Goal: Task Accomplishment & Management: Manage account settings

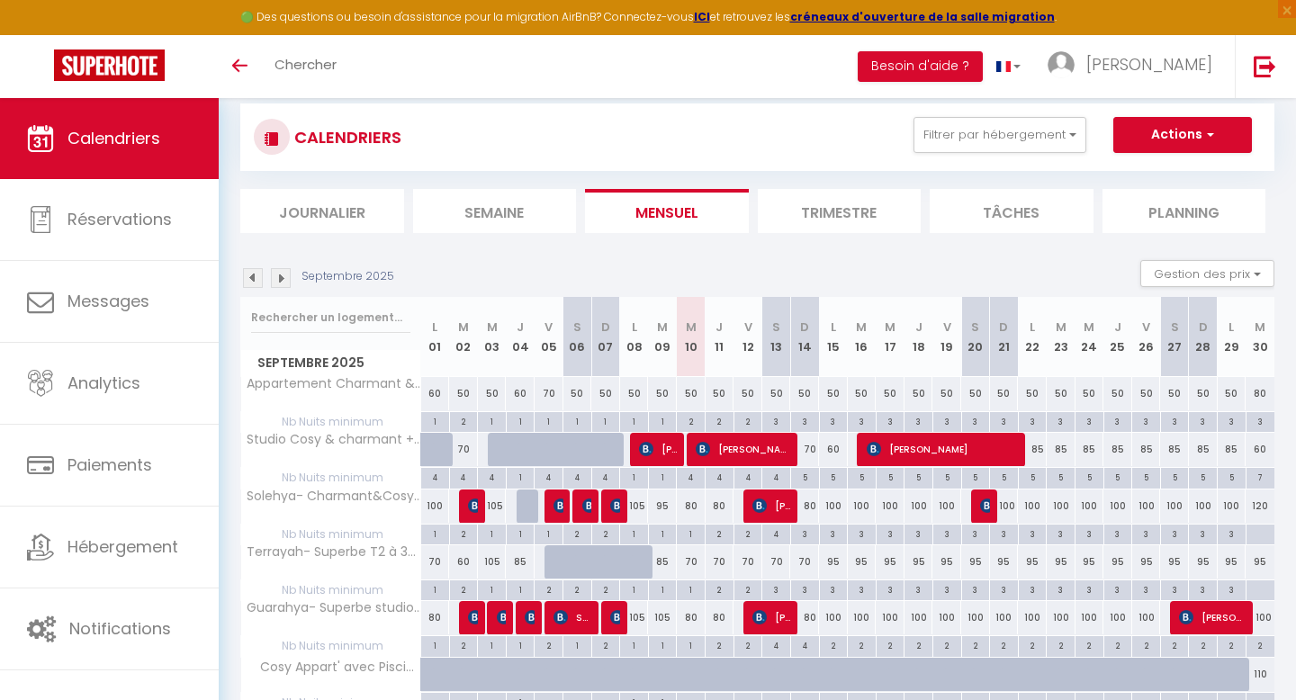
scroll to position [117, 0]
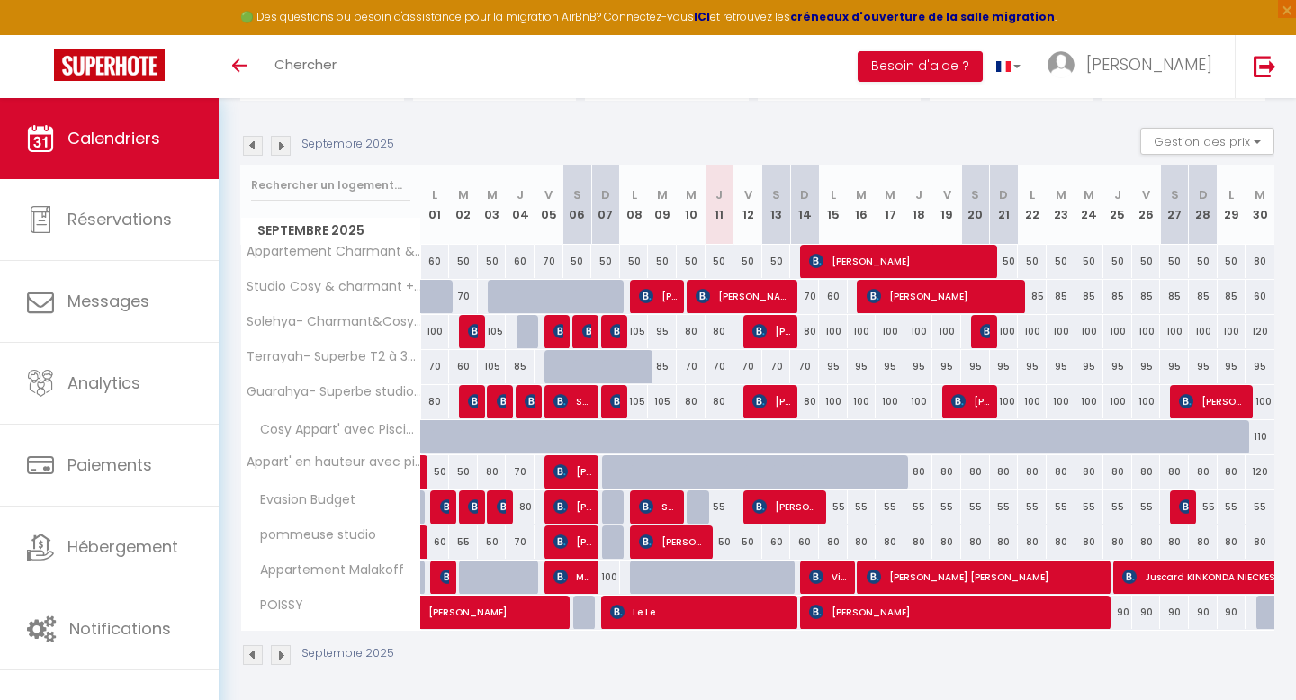
scroll to position [243, 0]
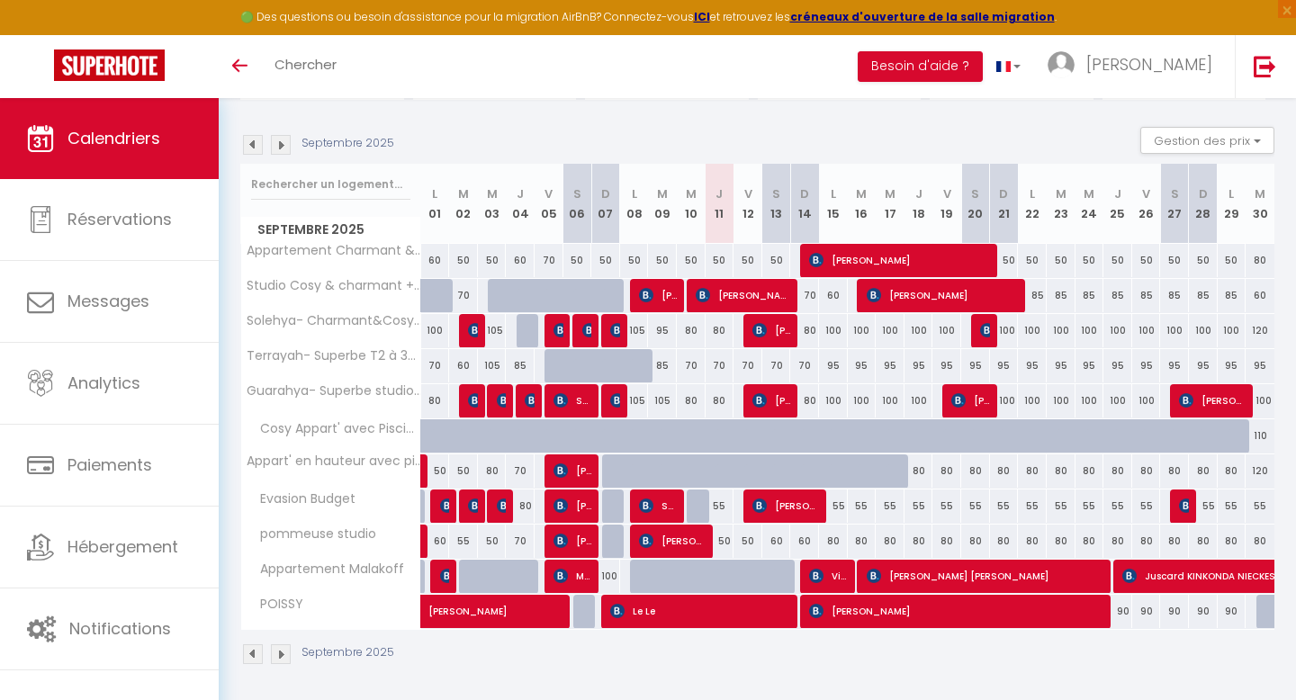
click at [720, 544] on div "50" at bounding box center [720, 541] width 29 height 33
type input "50"
type input "Jeu 11 Septembre 2025"
type input "Ven 12 Septembre 2025"
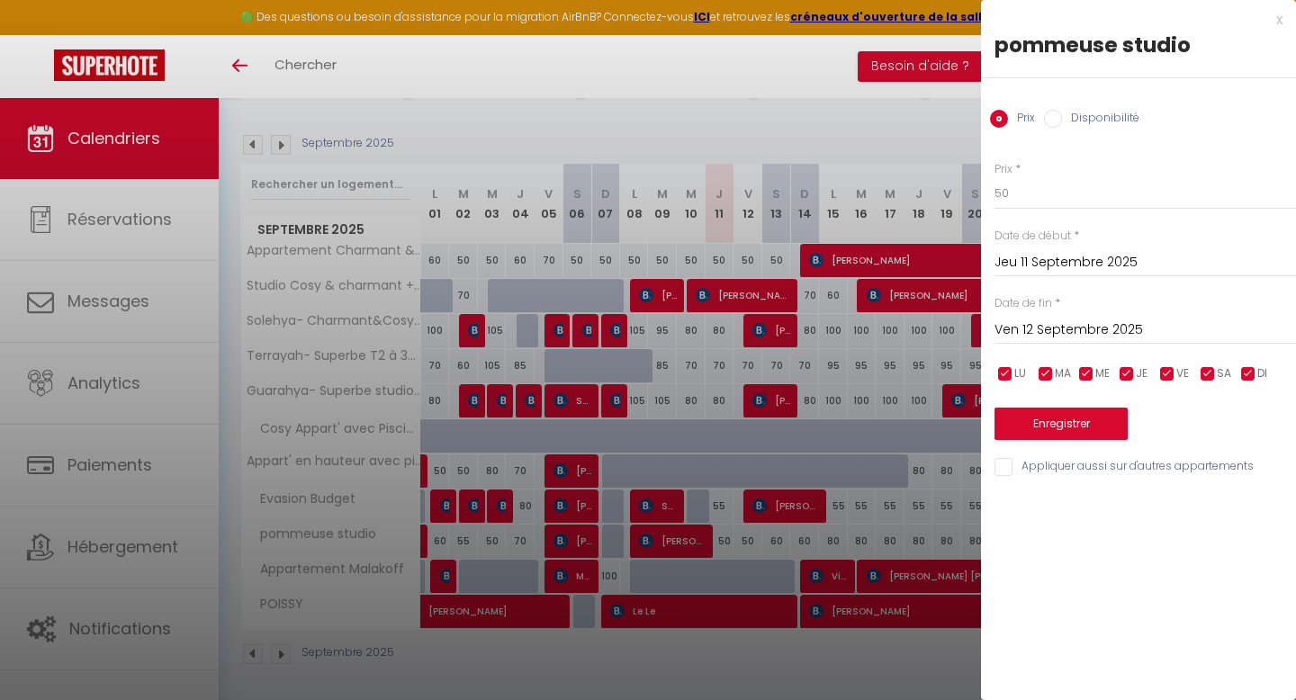
click at [1070, 105] on div "Prix Disponibilité" at bounding box center [1138, 108] width 315 height 60
click at [1070, 112] on label "Disponibilité" at bounding box center [1100, 120] width 77 height 20
click at [1062, 112] on input "Disponibilité" at bounding box center [1053, 119] width 18 height 18
radio input "true"
radio input "false"
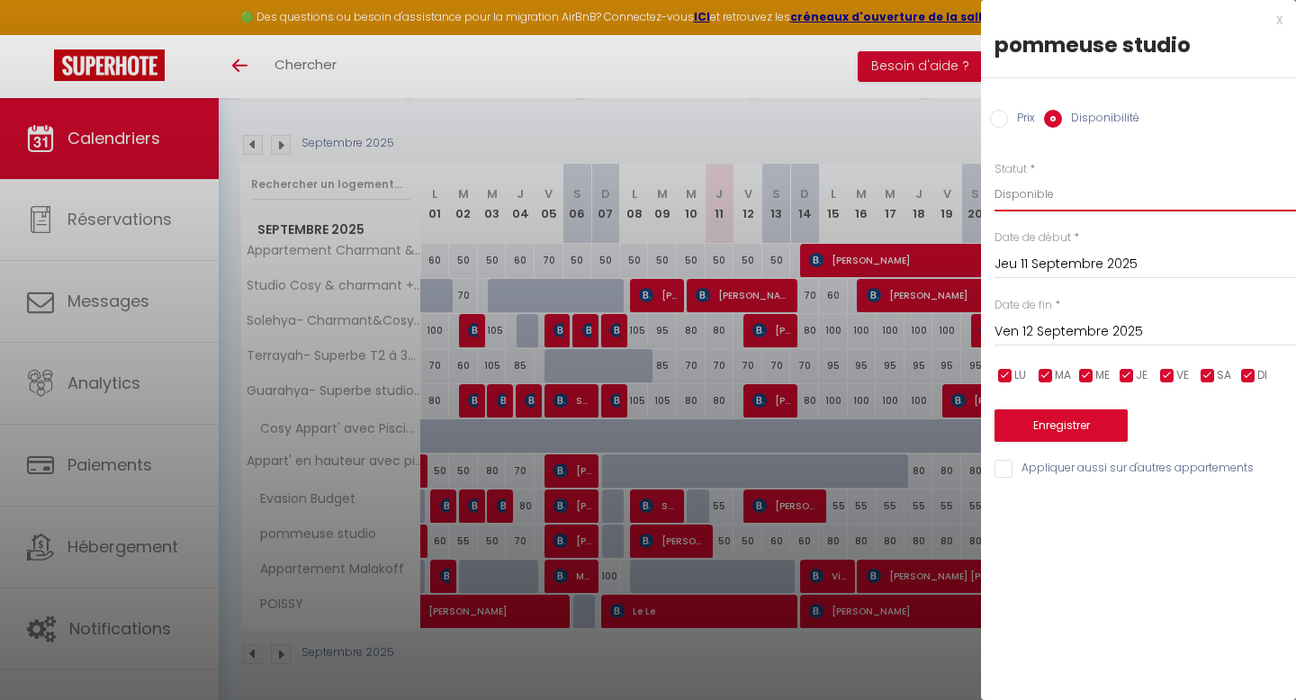
click at [1039, 193] on select "Disponible Indisponible" at bounding box center [1144, 194] width 301 height 34
select select "0"
click at [994, 177] on select "Disponible Indisponible" at bounding box center [1144, 194] width 301 height 34
click at [1051, 411] on button "Enregistrer" at bounding box center [1060, 425] width 133 height 32
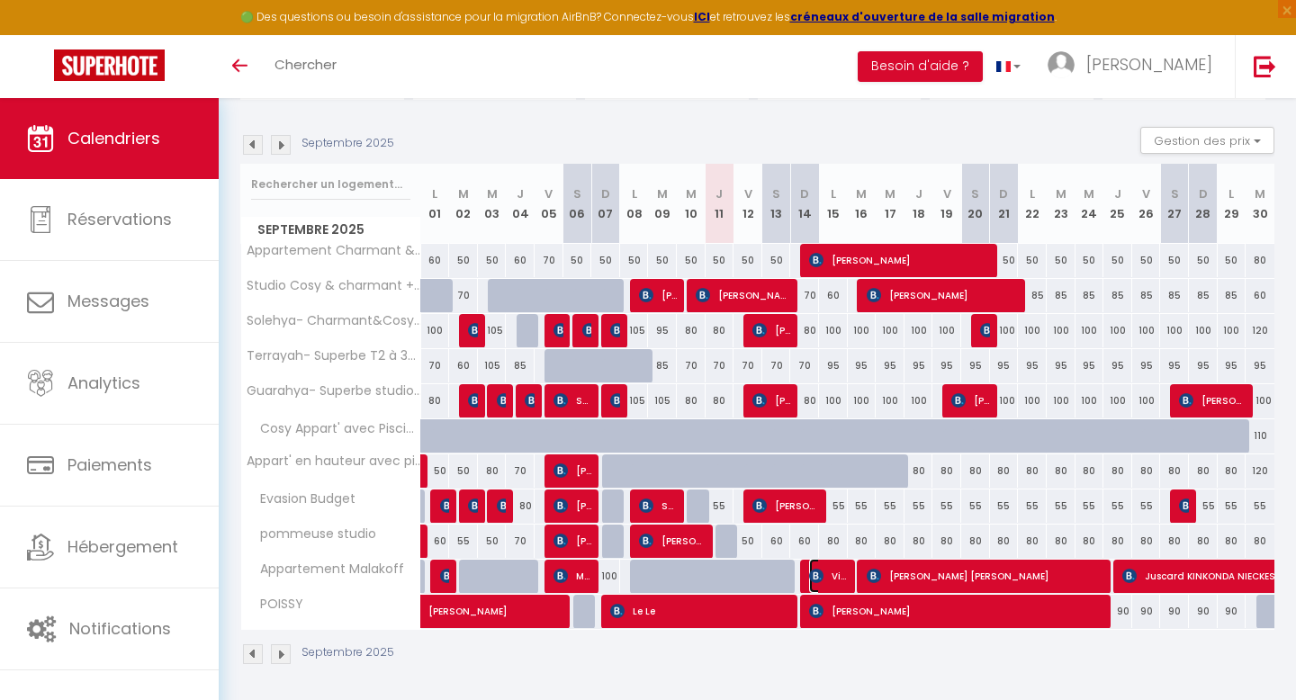
click at [830, 573] on span "Visual House" at bounding box center [828, 576] width 39 height 34
select select "OK"
select select "KO"
select select "0"
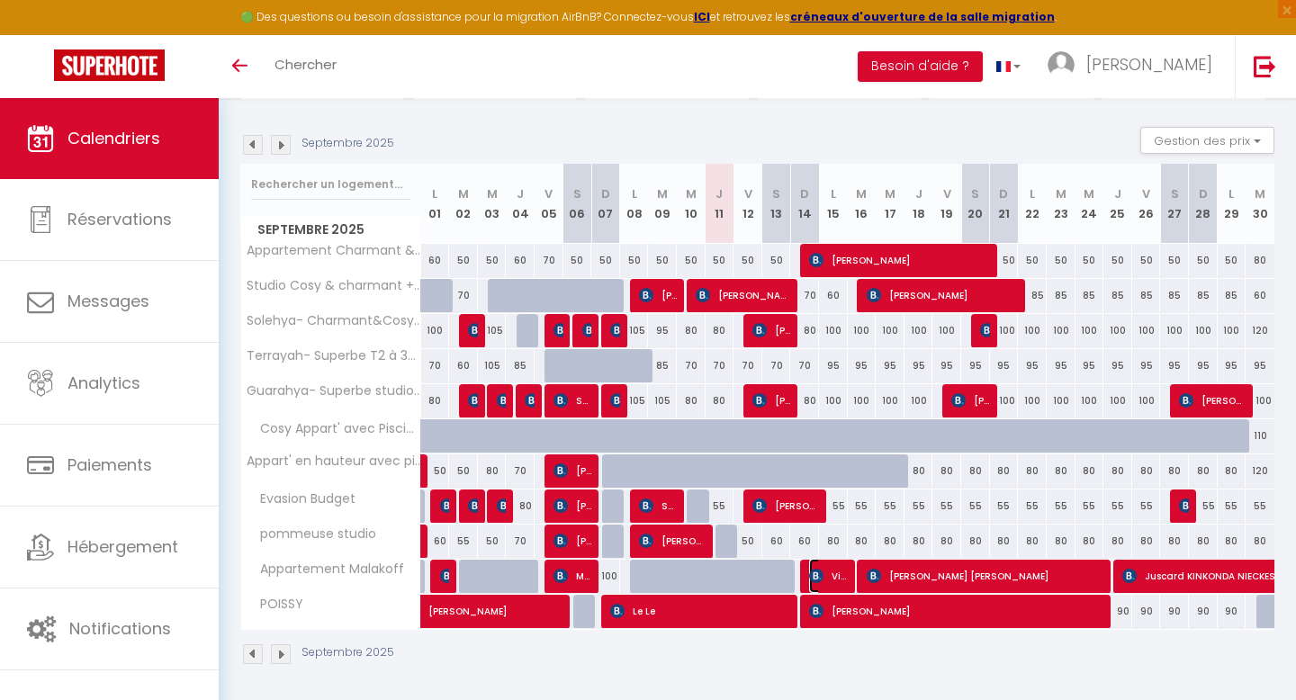
select select "1"
select select
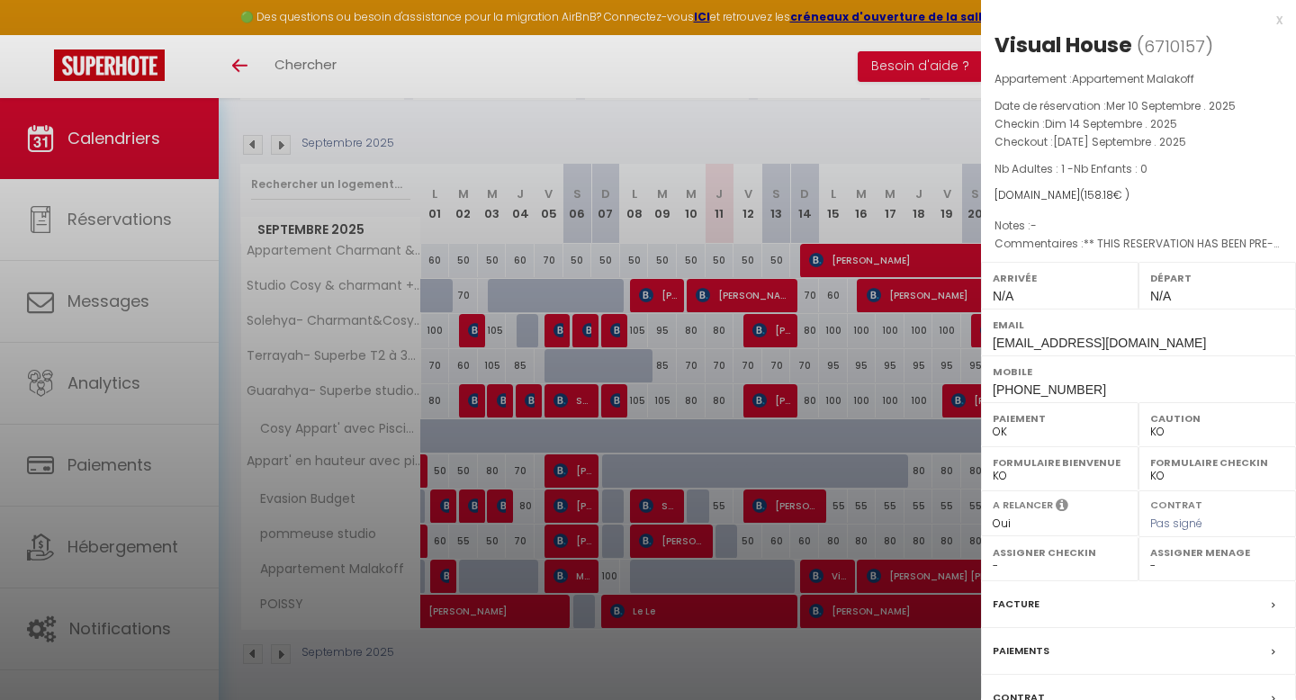
click at [829, 573] on div at bounding box center [648, 350] width 1296 height 700
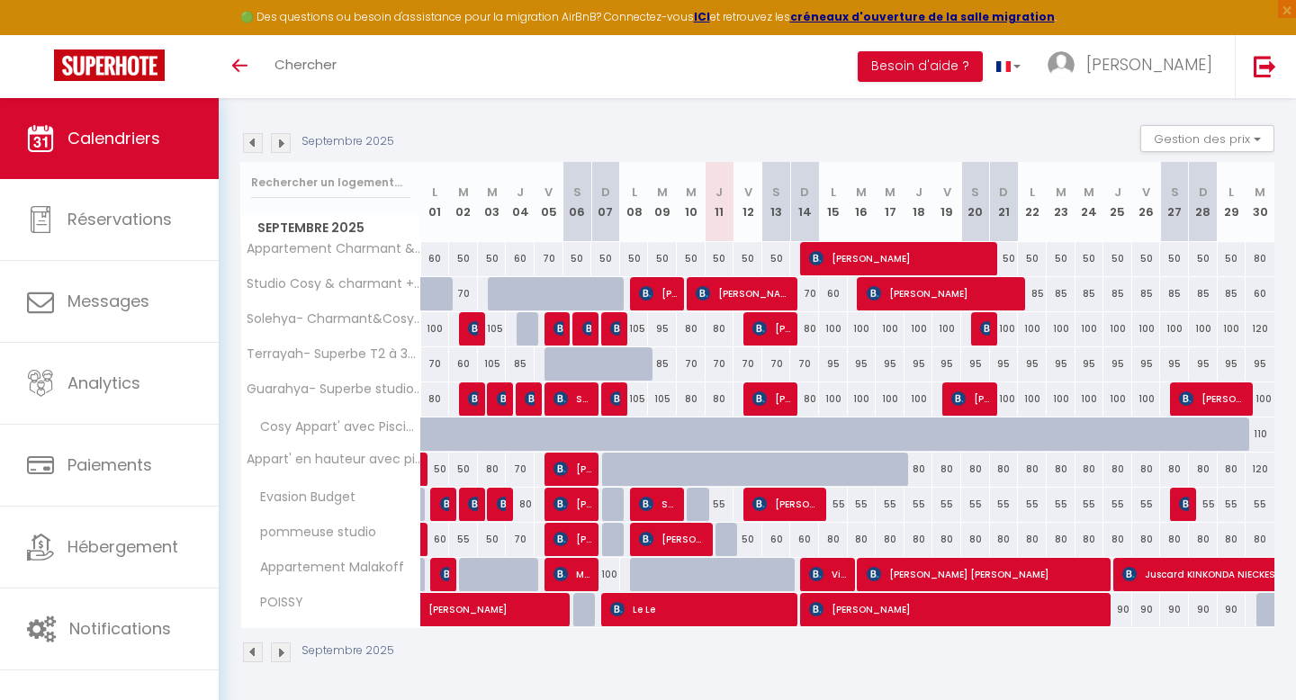
scroll to position [247, 0]
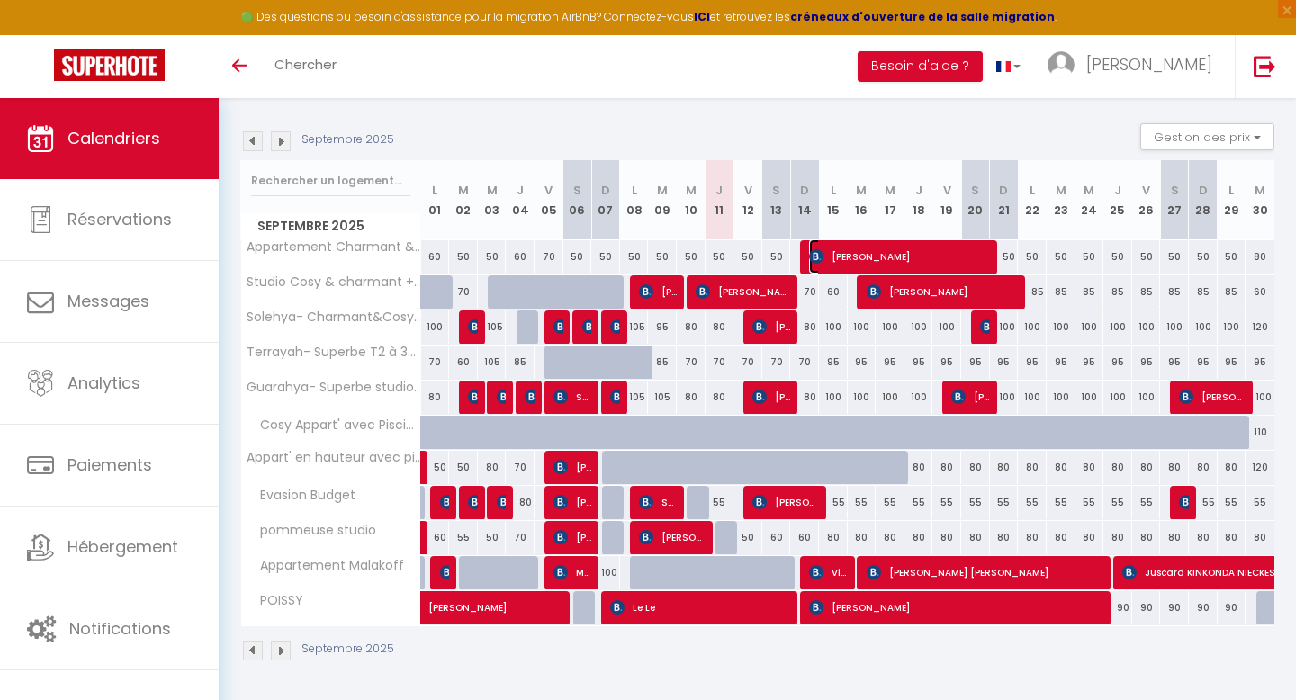
click at [830, 244] on span "[PERSON_NAME]" at bounding box center [900, 256] width 183 height 34
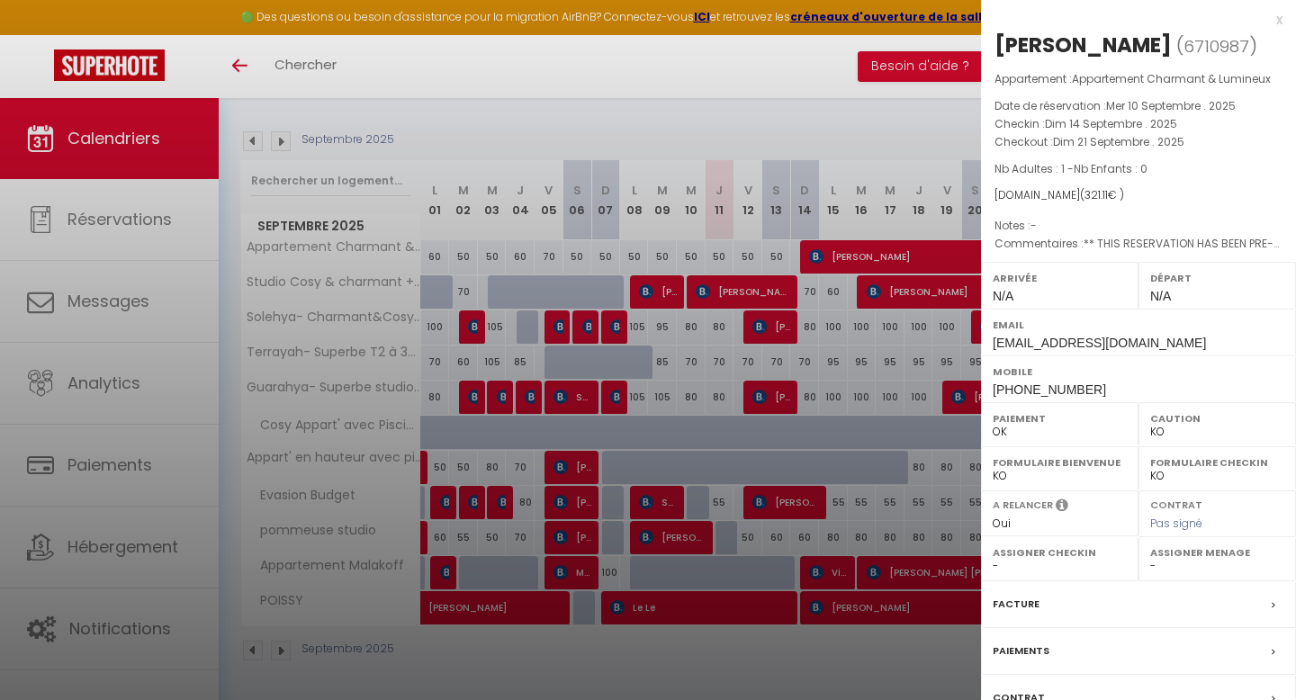
click at [702, 128] on div at bounding box center [648, 350] width 1296 height 700
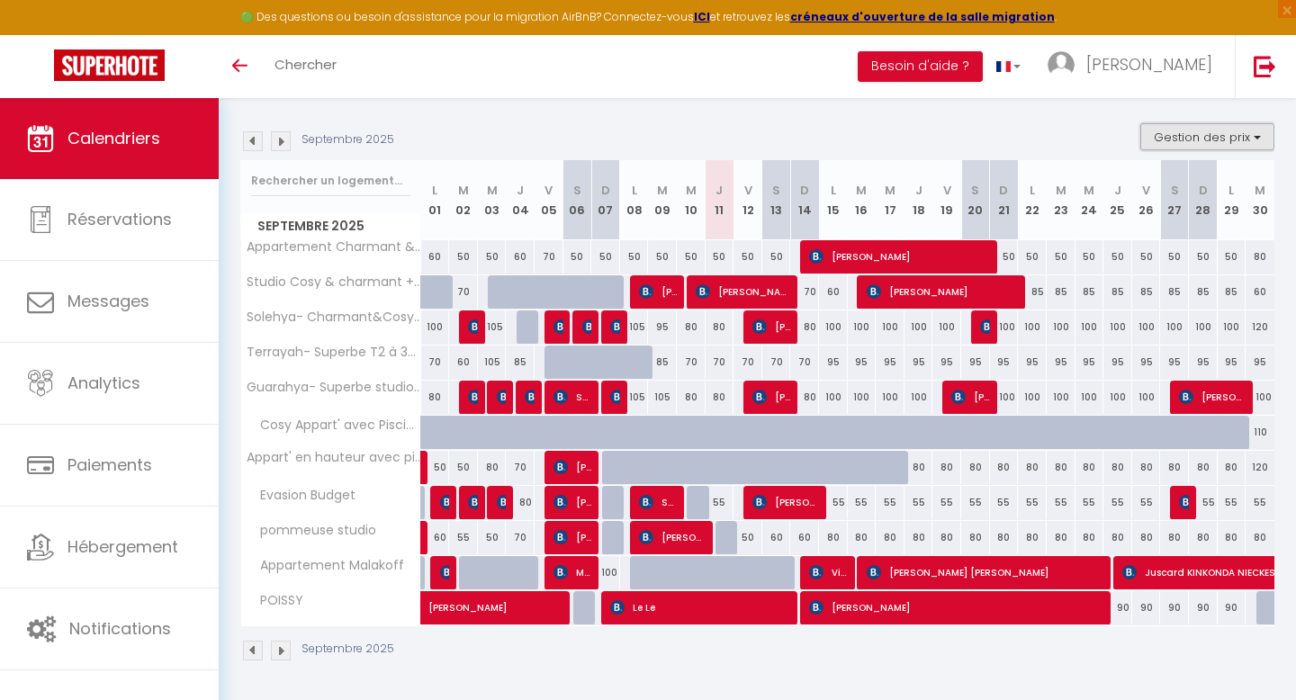
click at [1221, 130] on button "Gestion des prix" at bounding box center [1207, 136] width 134 height 27
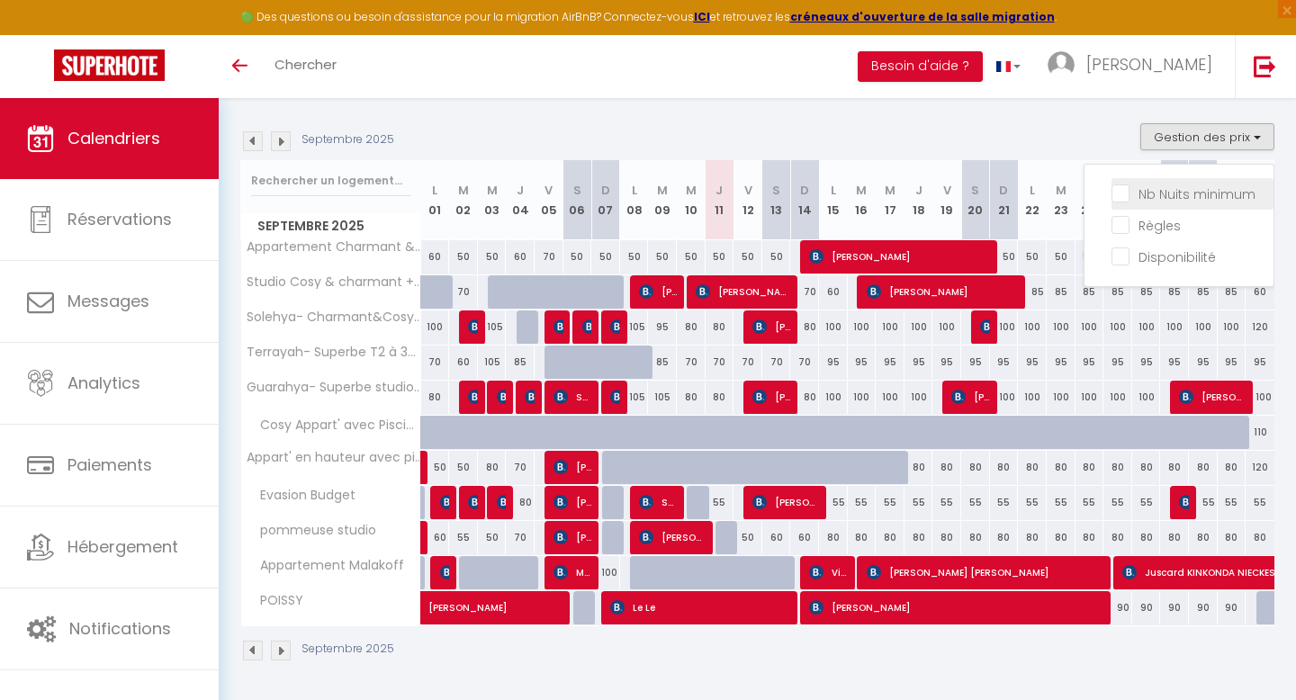
click at [1202, 188] on input "Nb Nuits minimum" at bounding box center [1192, 193] width 162 height 18
checkbox input "true"
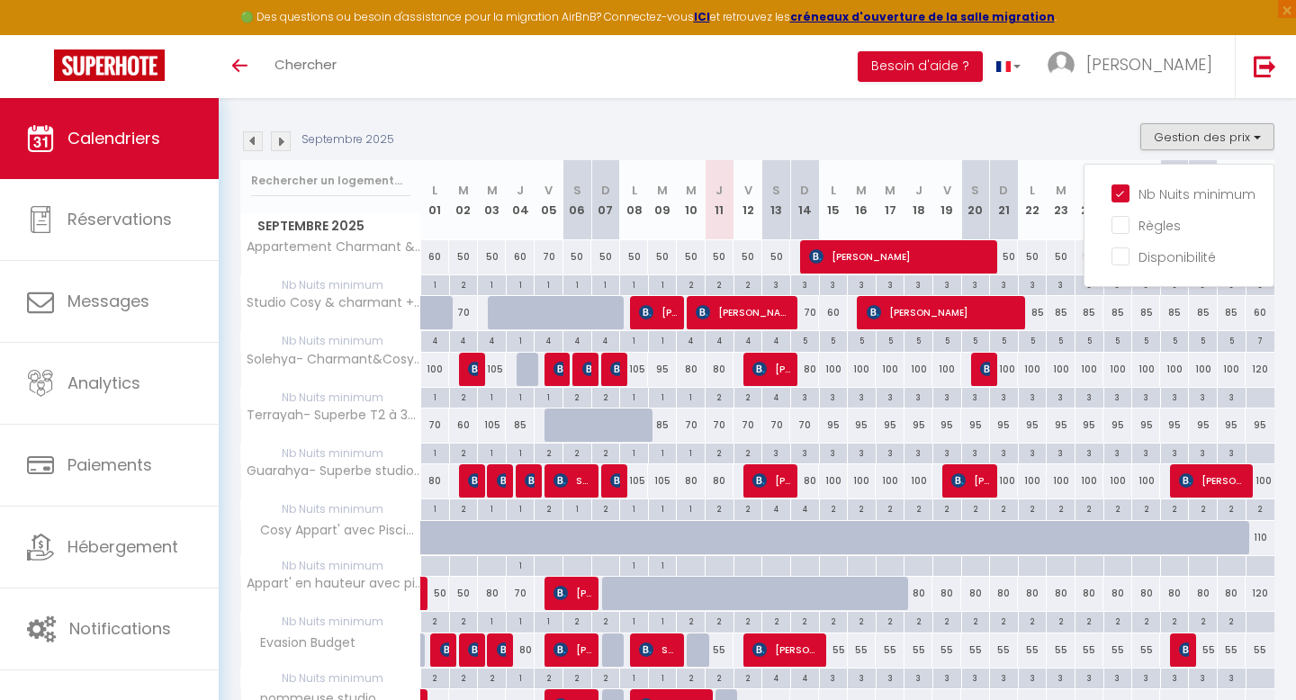
click at [806, 344] on div "5" at bounding box center [805, 339] width 28 height 17
type input "5"
type input "Dim 14 Septembre 2025"
type input "Lun 15 Septembre 2025"
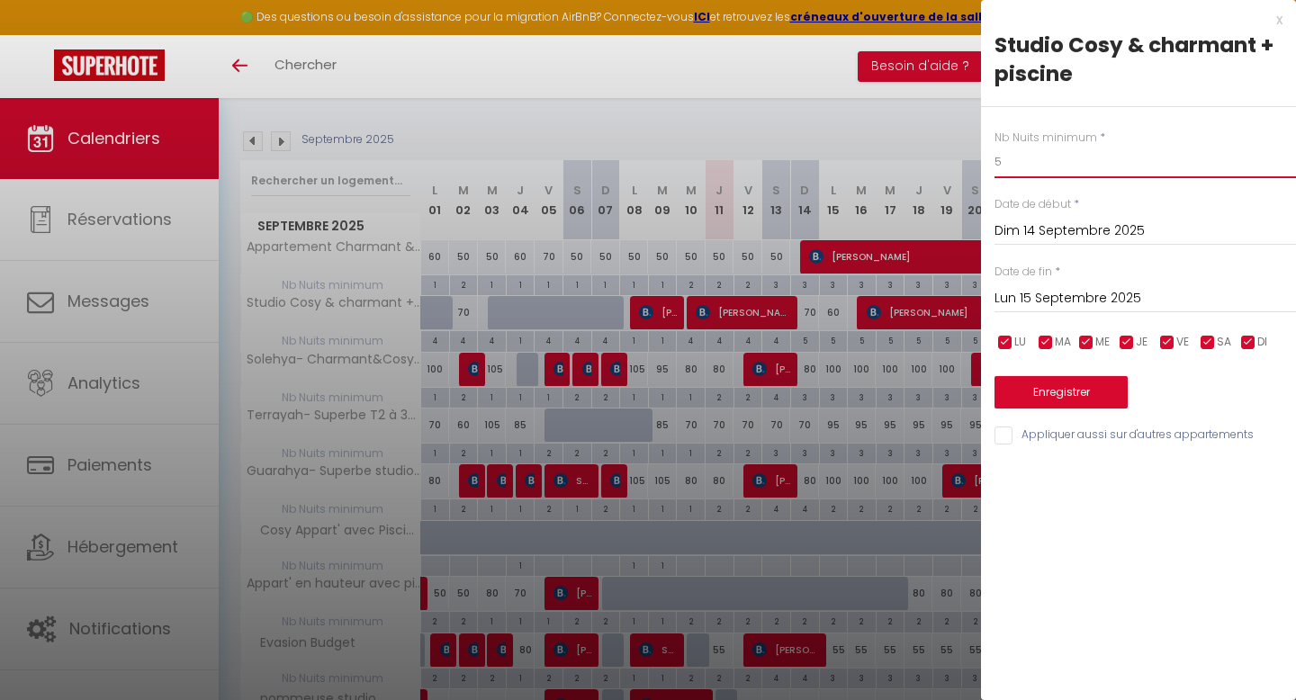
click at [1036, 164] on input "5" at bounding box center [1144, 162] width 301 height 32
type input "2"
click at [1015, 293] on input "Lun 15 Septembre 2025" at bounding box center [1144, 298] width 301 height 23
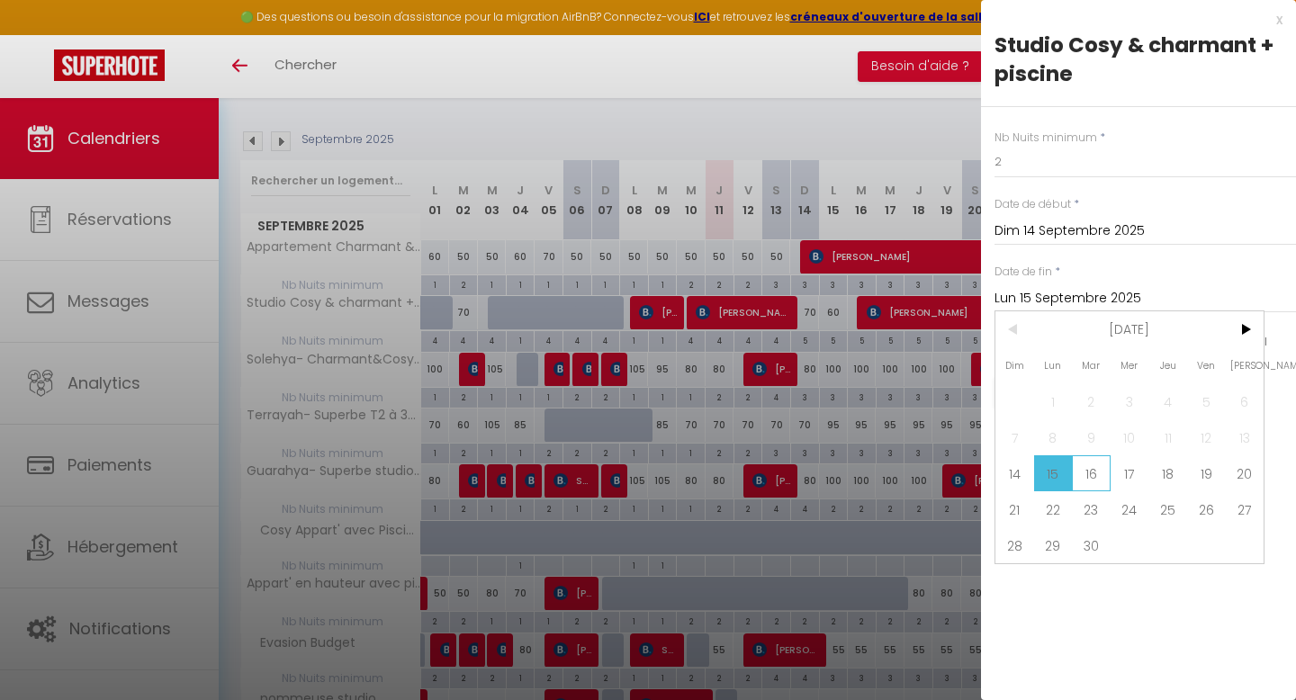
click at [1090, 481] on span "16" at bounding box center [1091, 473] width 39 height 36
type input "[DATE] Septembre 2025"
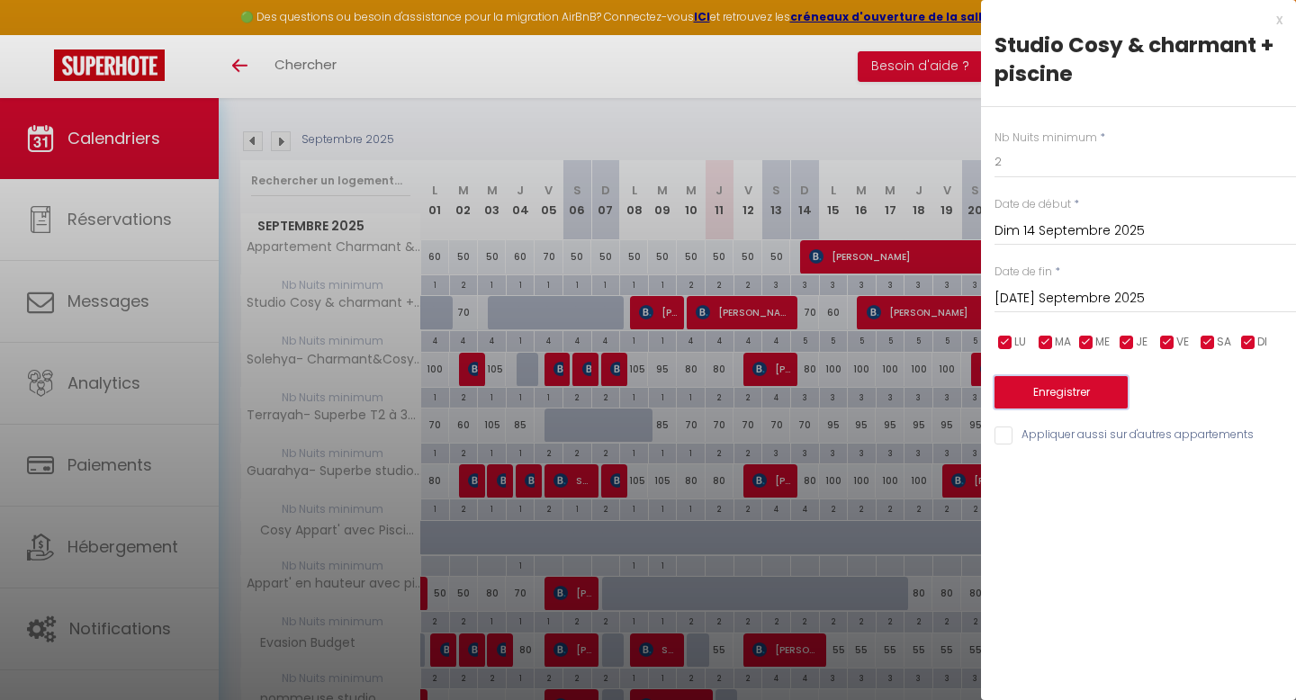
click at [1060, 392] on button "Enregistrer" at bounding box center [1060, 392] width 133 height 32
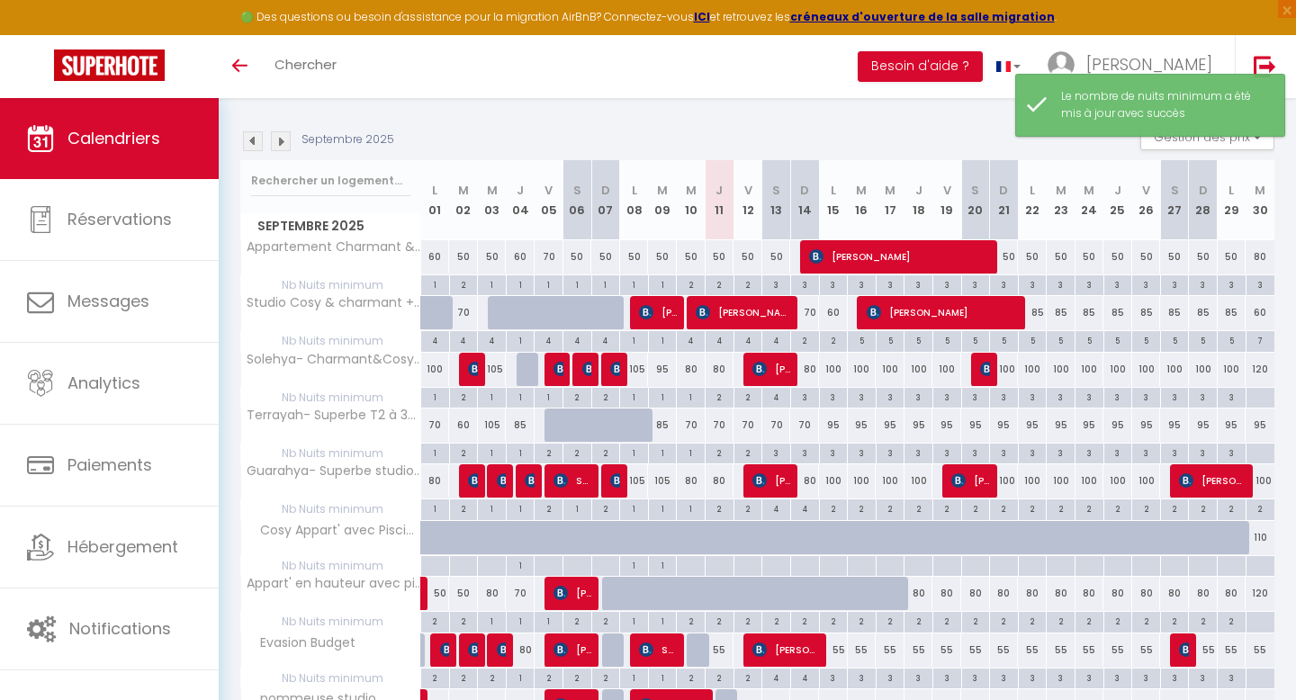
click at [723, 400] on div "2" at bounding box center [720, 396] width 28 height 17
type input "2"
type input "Jeu 11 Septembre 2025"
type input "Ven 12 Septembre 2025"
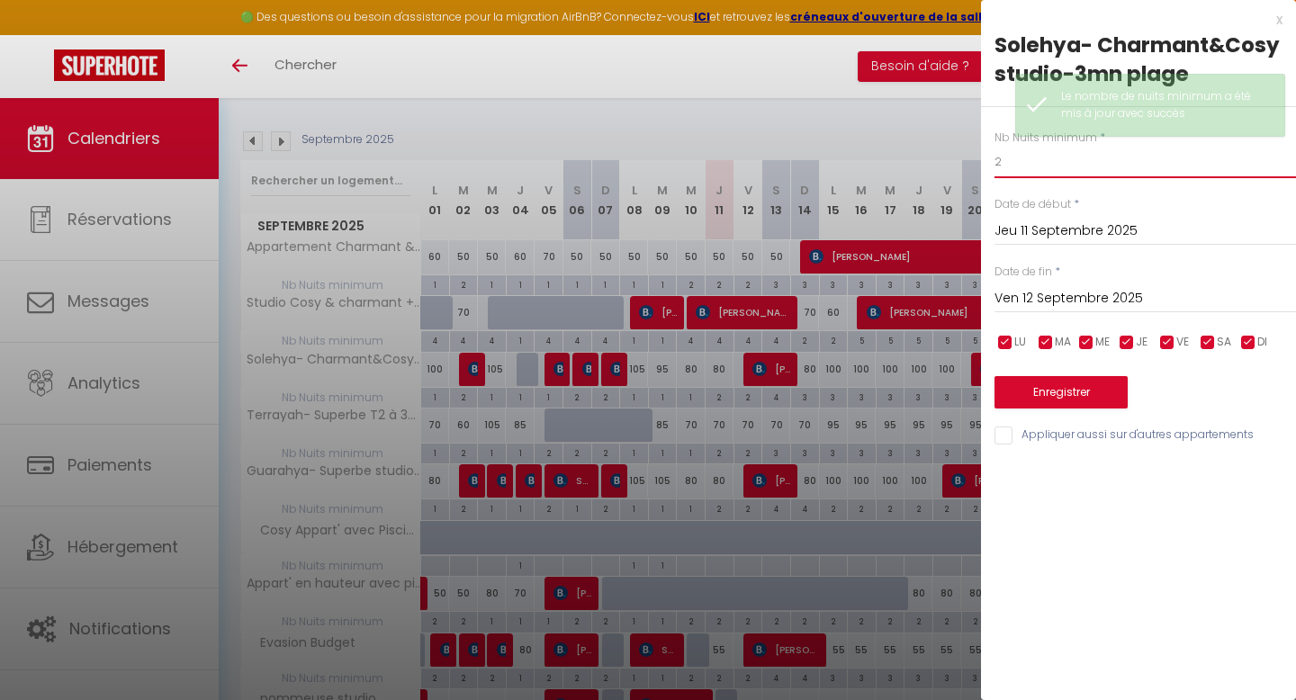
click at [1015, 166] on input "2" at bounding box center [1144, 162] width 301 height 32
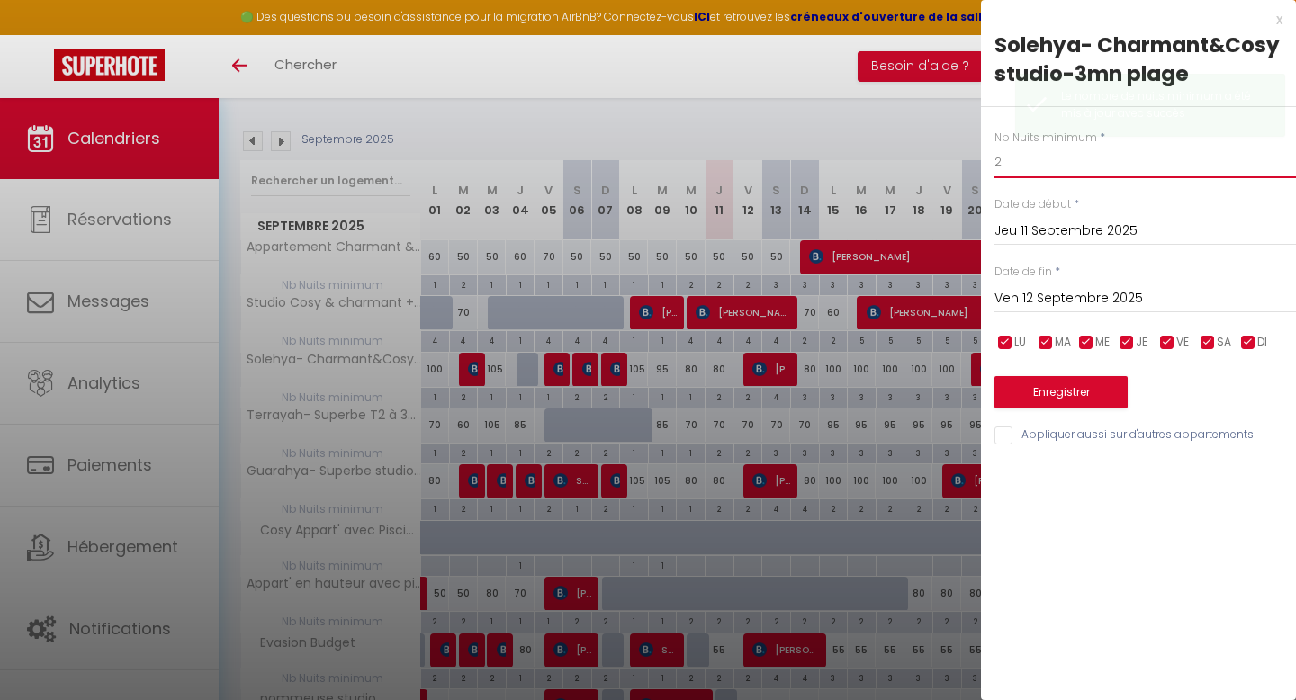
click at [1015, 166] on input "2" at bounding box center [1144, 162] width 301 height 32
type input "1"
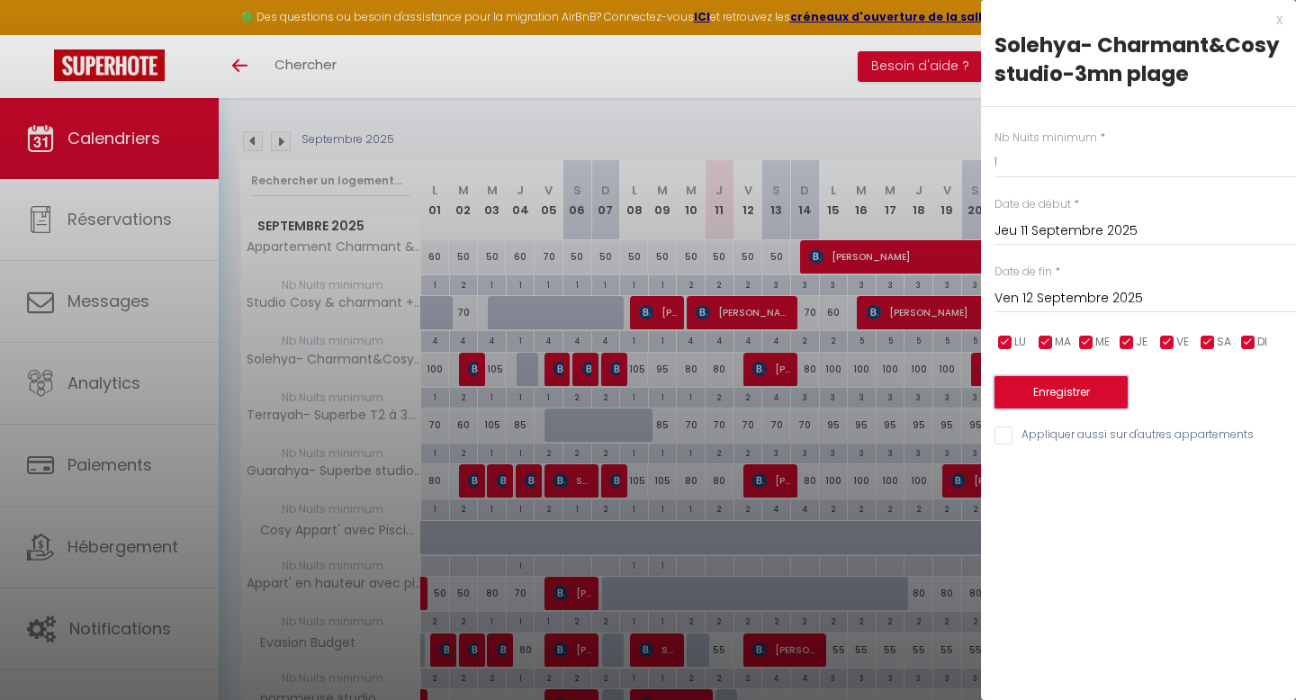
click at [1073, 376] on button "Enregistrer" at bounding box center [1060, 392] width 133 height 32
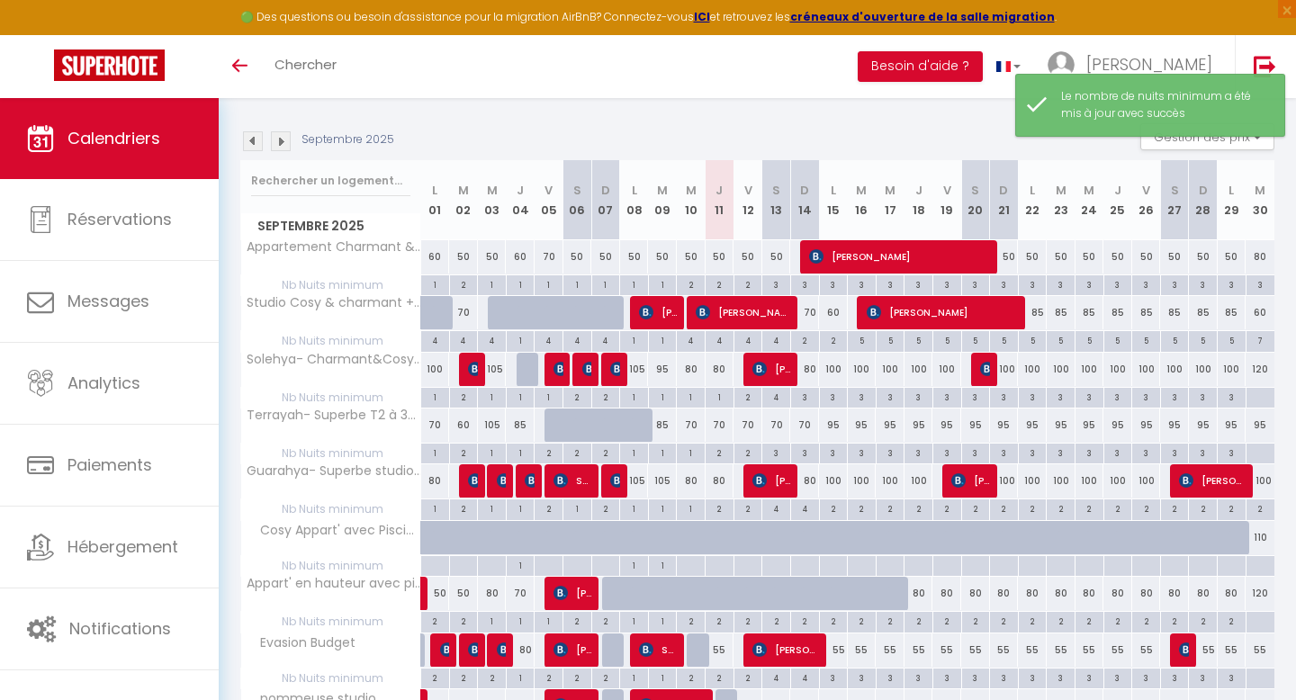
click at [720, 374] on div "80" at bounding box center [720, 369] width 29 height 33
type input "80"
select select "1"
type input "Jeu 11 Septembre 2025"
type input "Ven 12 Septembre 2025"
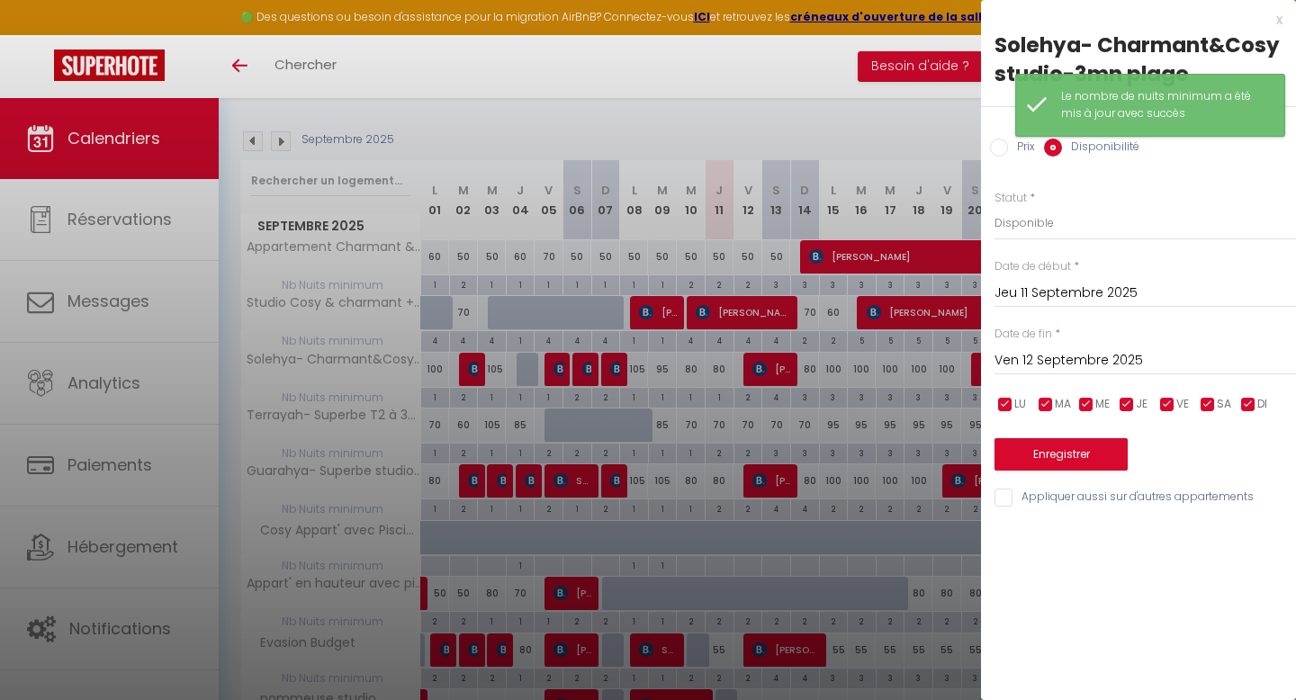
click at [996, 148] on input "Prix" at bounding box center [999, 148] width 18 height 18
radio input "true"
radio input "false"
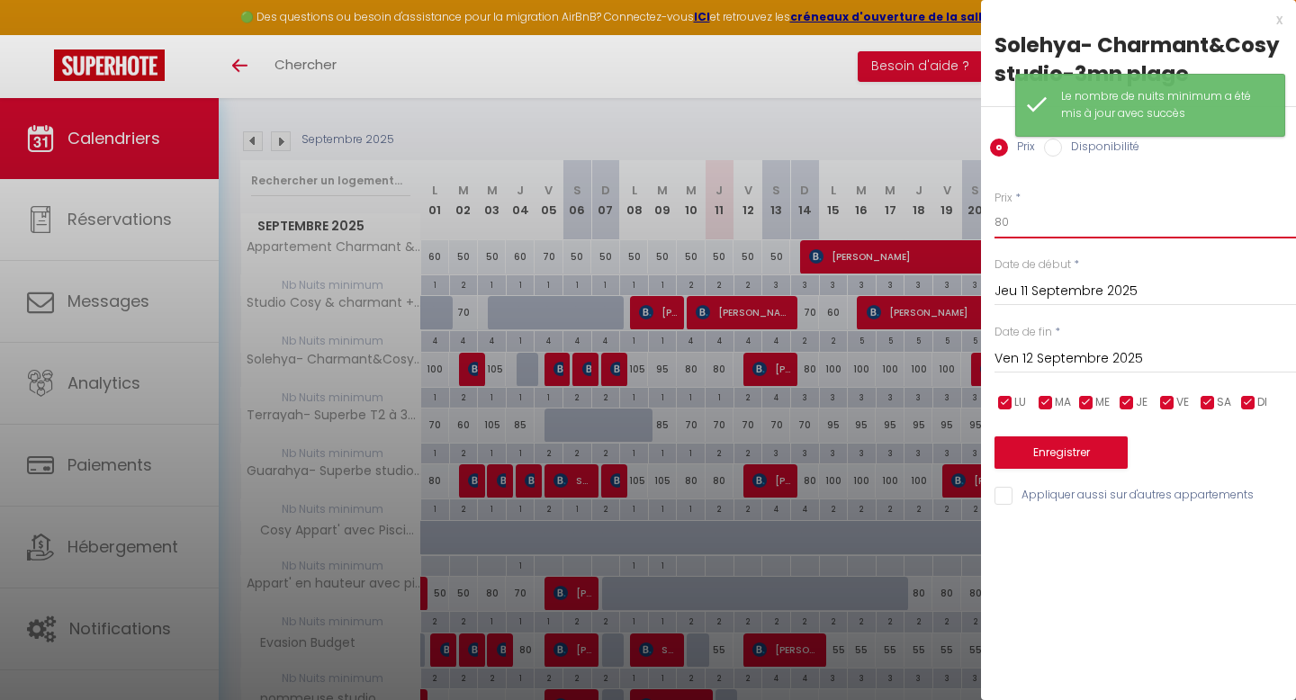
click at [1008, 218] on input "80" at bounding box center [1144, 222] width 301 height 32
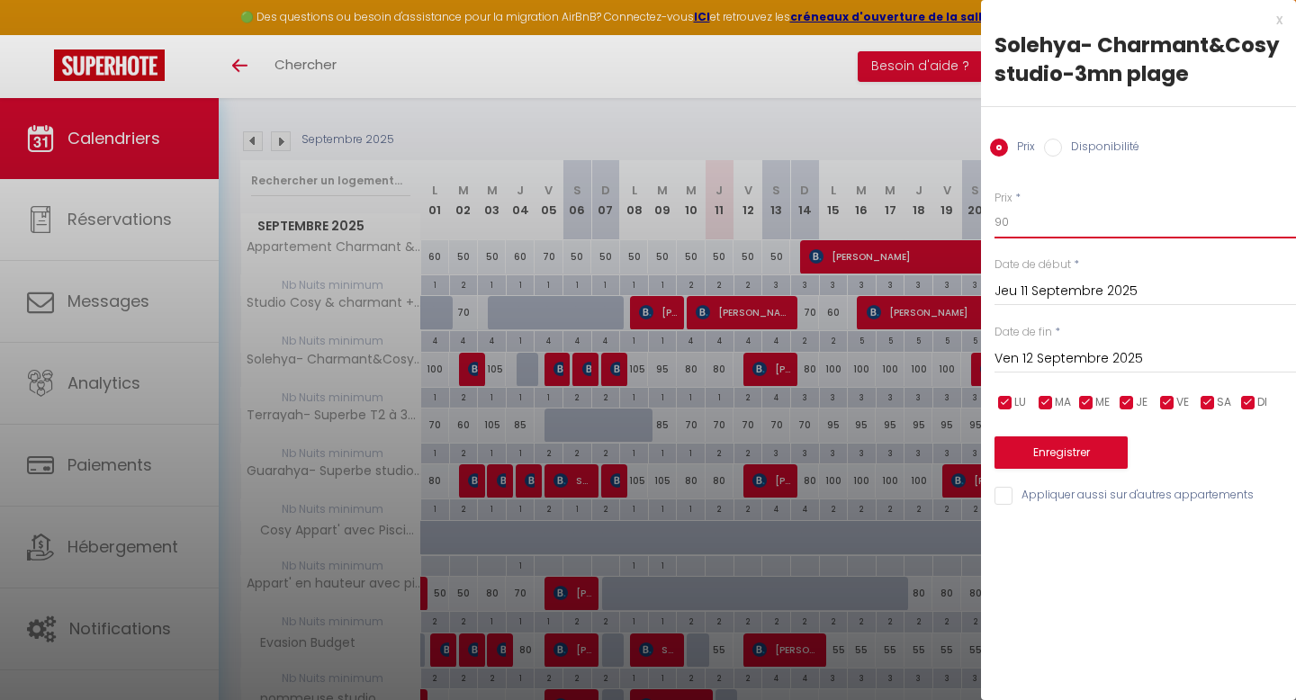
type input "90"
click at [1048, 448] on button "Enregistrer" at bounding box center [1060, 452] width 133 height 32
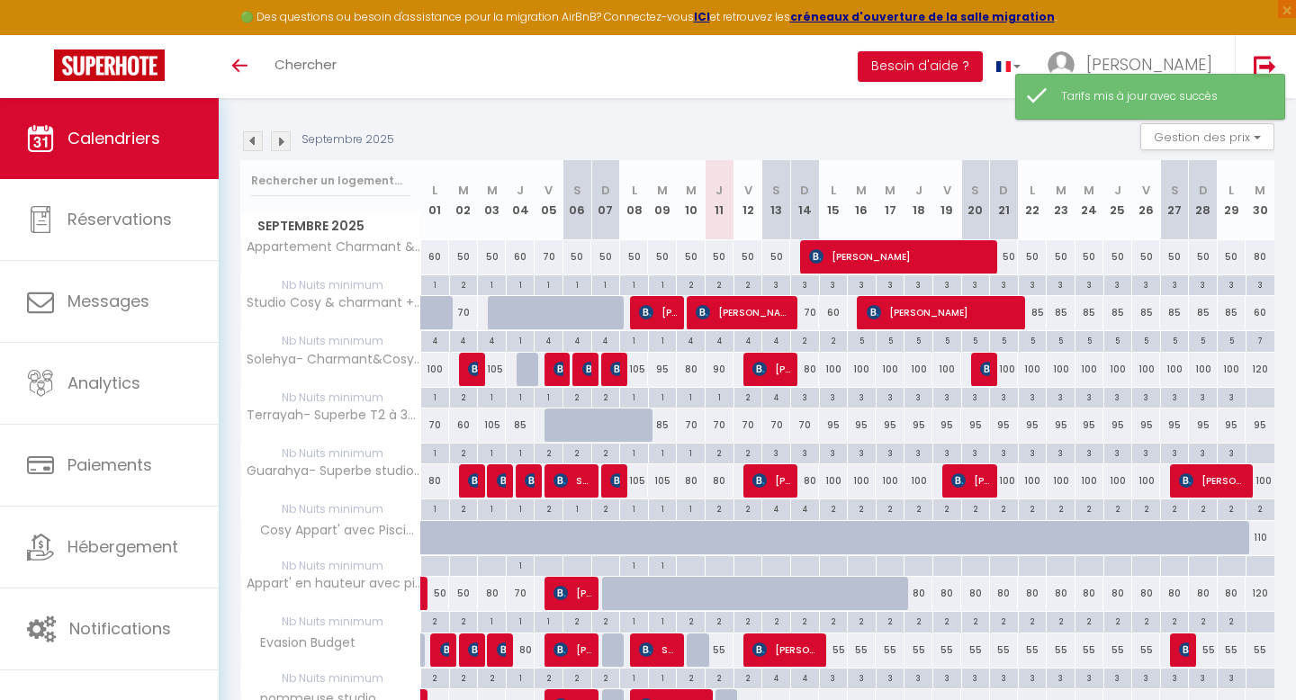
click at [723, 454] on div "2" at bounding box center [720, 452] width 28 height 17
type input "2"
type input "Jeu 11 Septembre 2025"
type input "Ven 12 Septembre 2025"
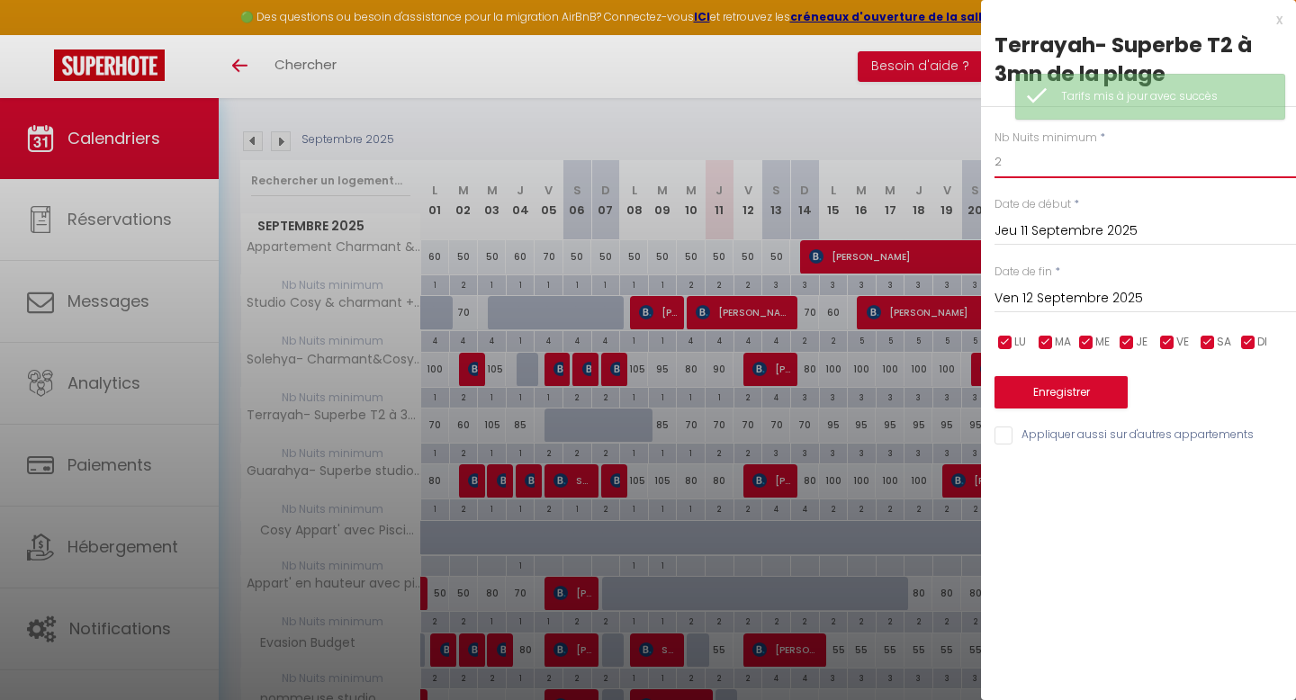
click at [1029, 159] on input "2" at bounding box center [1144, 162] width 301 height 32
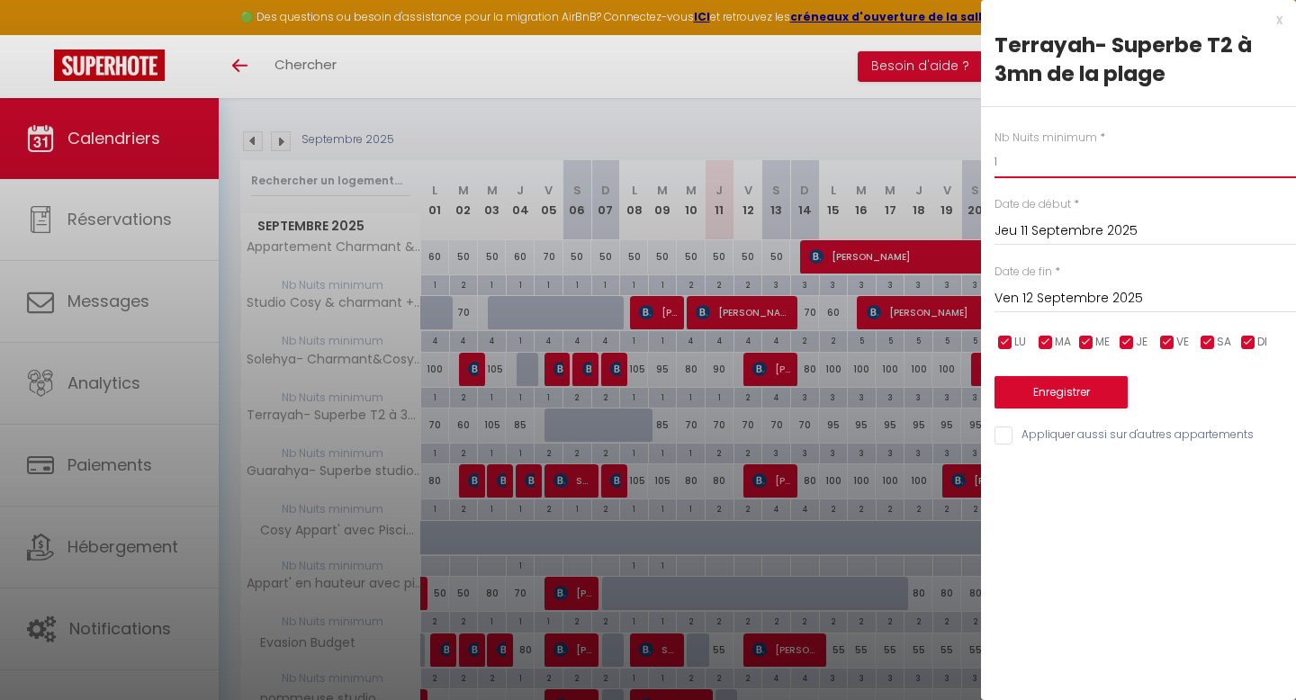
type input "1"
click at [1075, 391] on button "Enregistrer" at bounding box center [1060, 392] width 133 height 32
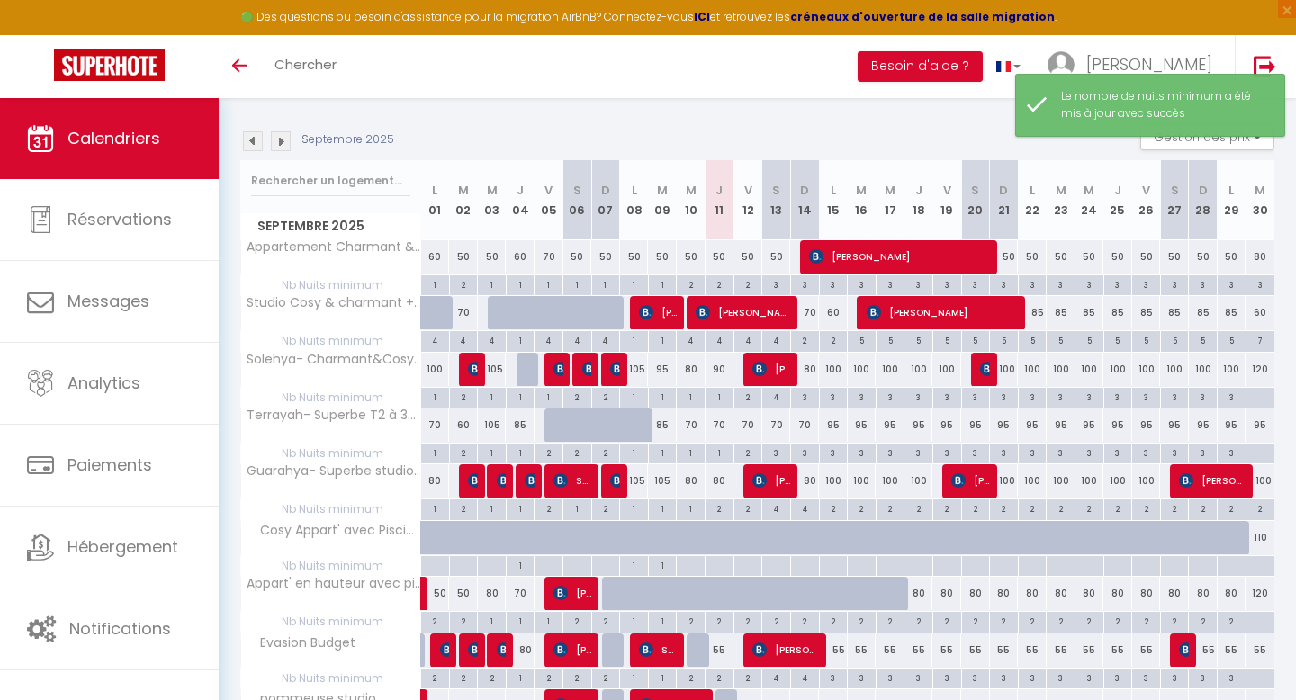
click at [717, 509] on div "2" at bounding box center [720, 507] width 28 height 17
type input "2"
type input "Jeu 11 Septembre 2025"
type input "Ven 12 Septembre 2025"
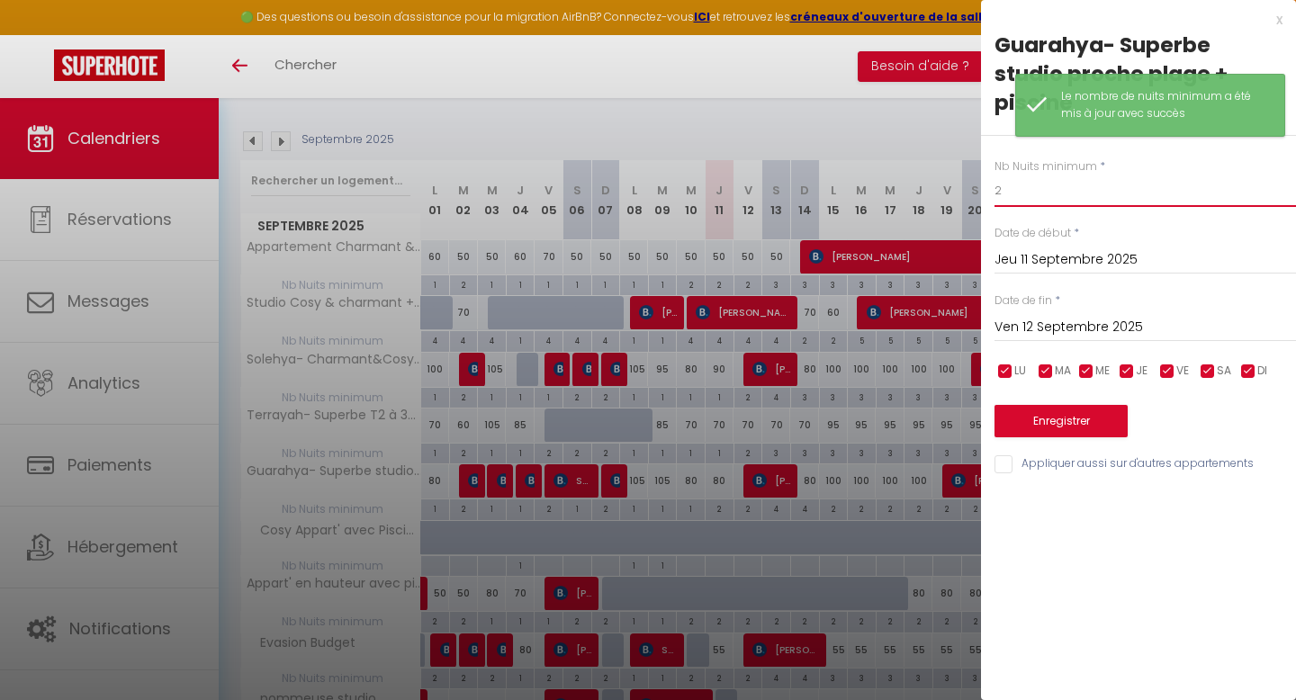
click at [1017, 175] on input "2" at bounding box center [1144, 191] width 301 height 32
type input "1"
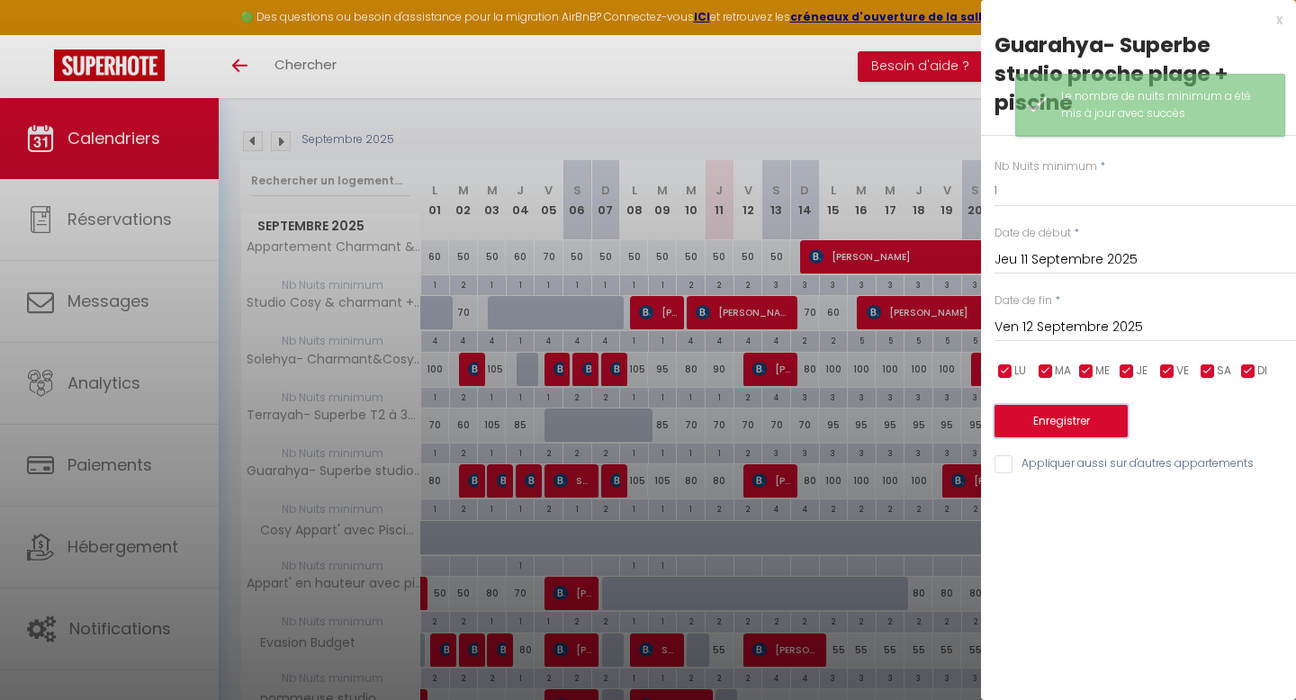
click at [1030, 405] on button "Enregistrer" at bounding box center [1060, 421] width 133 height 32
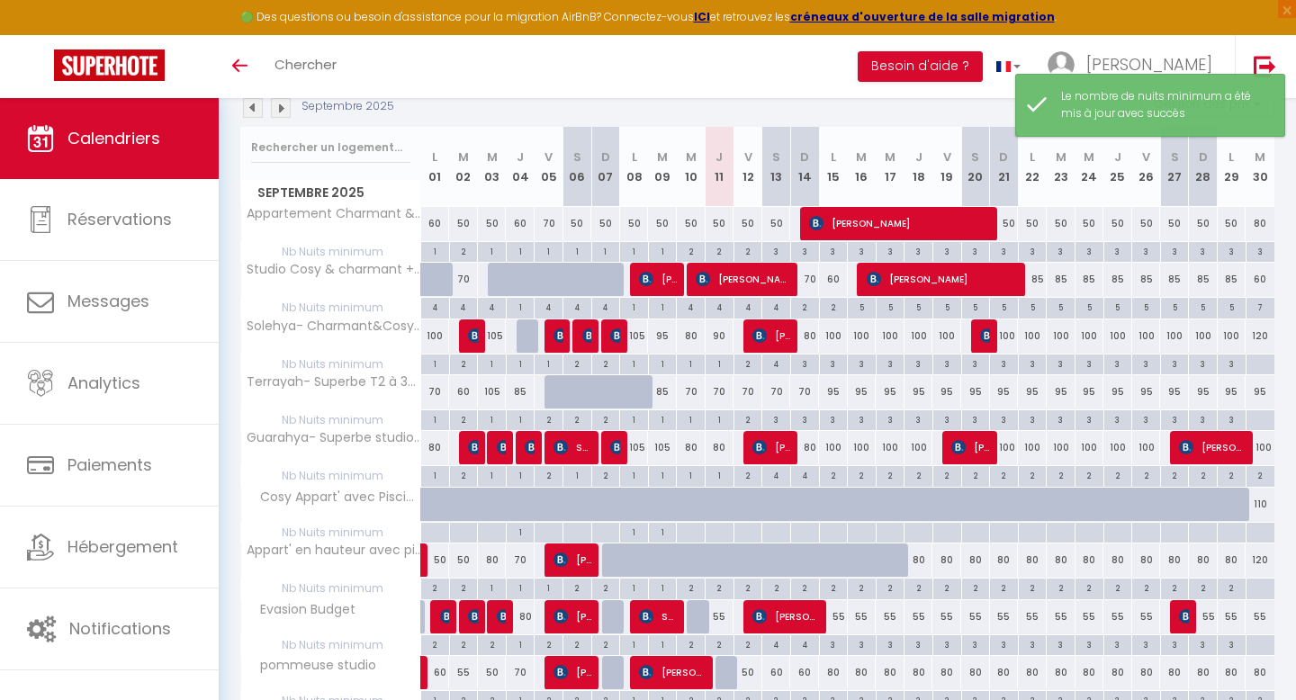
scroll to position [286, 0]
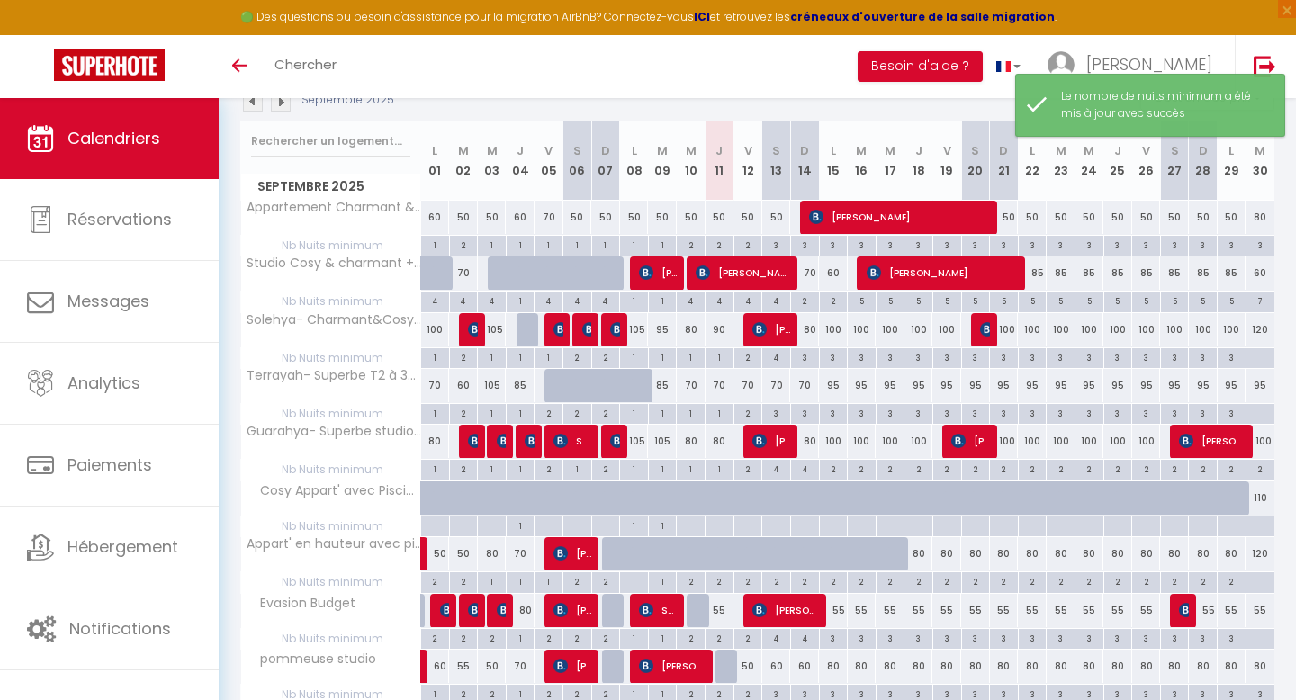
click at [724, 636] on div "2" at bounding box center [720, 637] width 28 height 17
type input "2"
type input "Jeu 11 Septembre 2025"
type input "Ven 12 Septembre 2025"
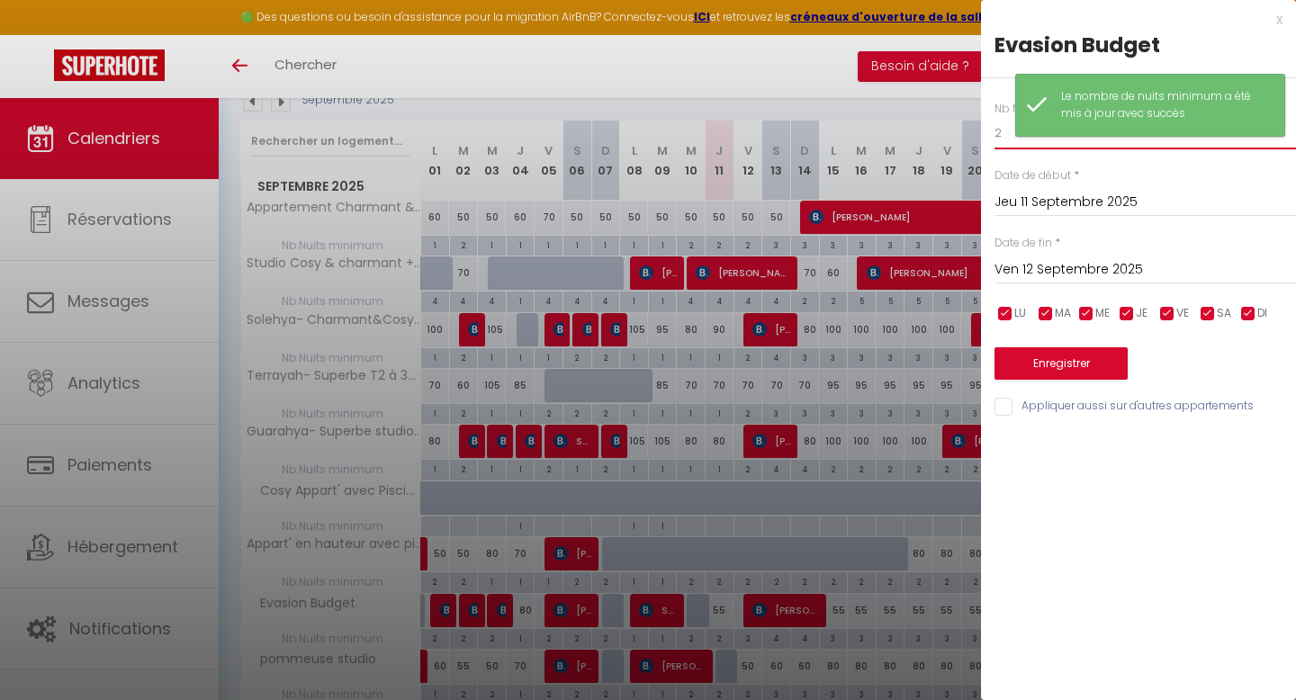
click at [1002, 134] on input "2" at bounding box center [1144, 133] width 301 height 32
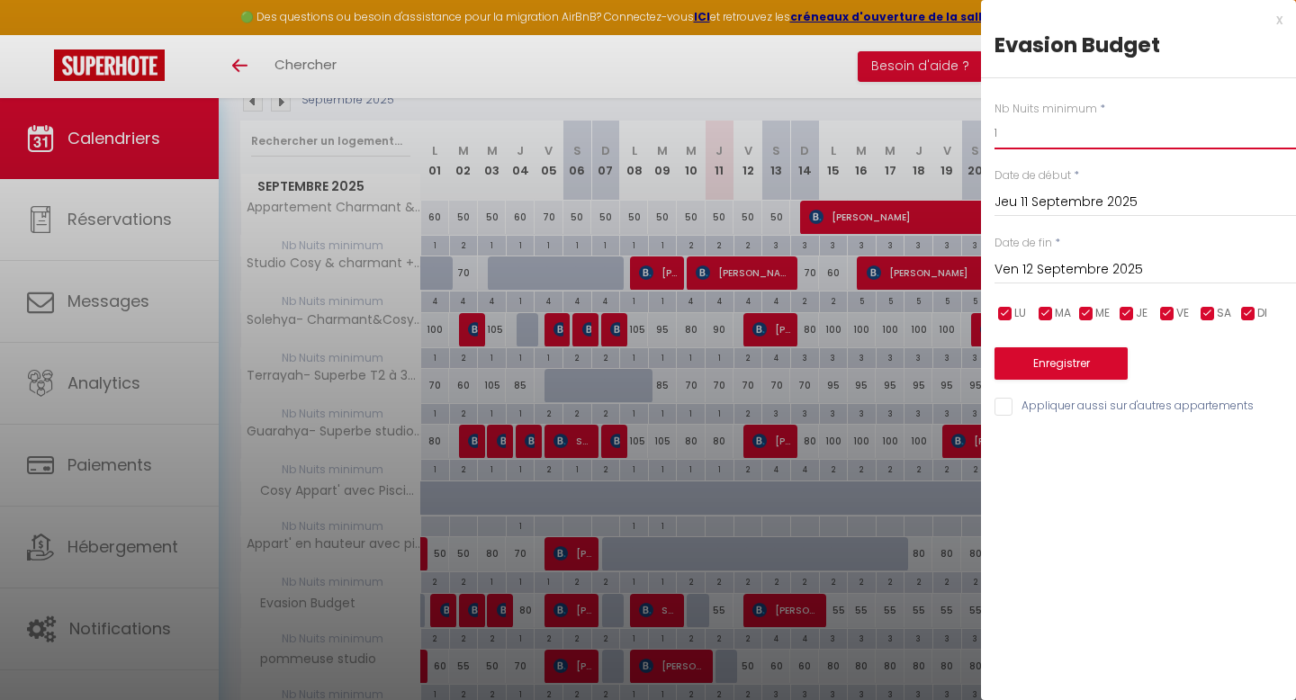
type input "1"
click at [1050, 363] on button "Enregistrer" at bounding box center [1060, 363] width 133 height 32
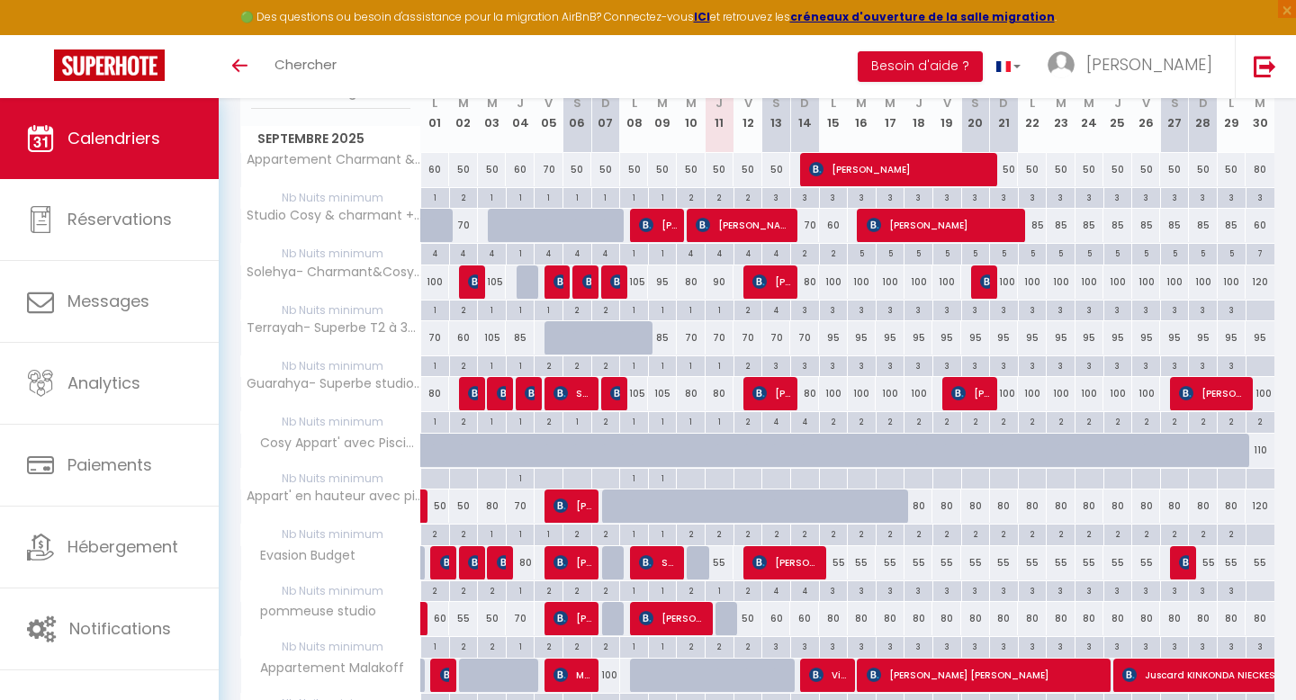
scroll to position [333, 0]
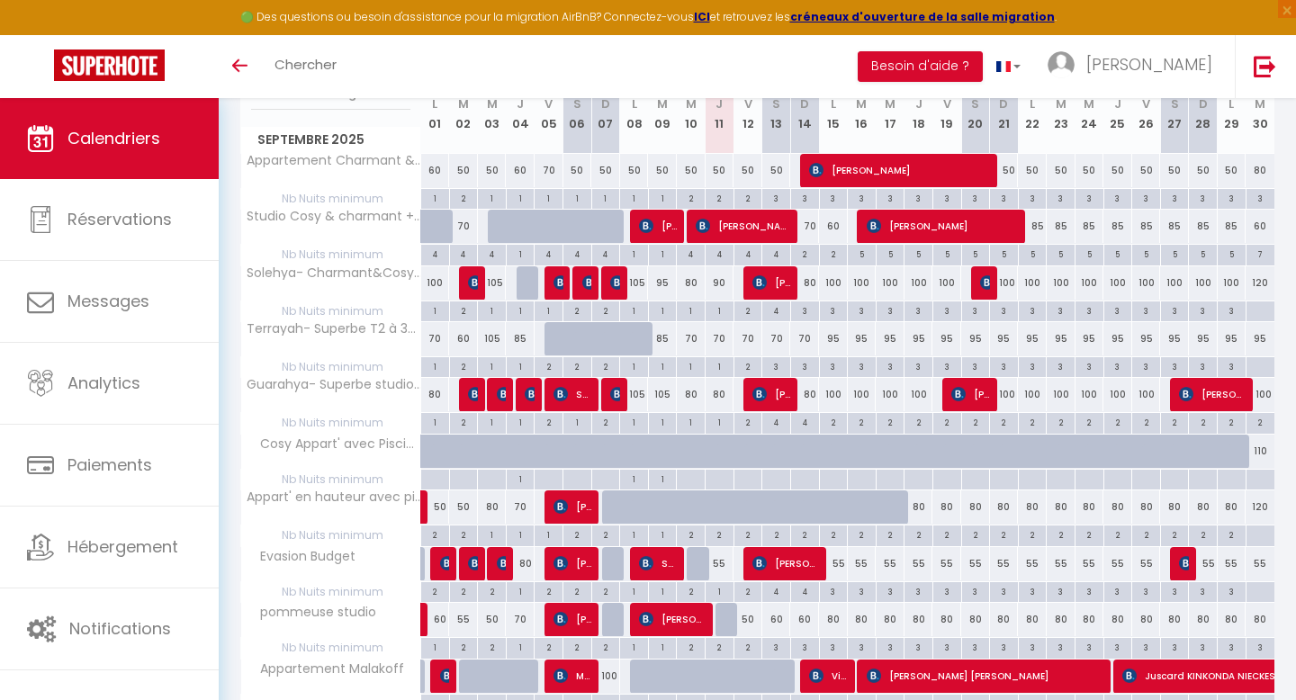
click at [913, 507] on div "80" at bounding box center [918, 506] width 29 height 33
type input "80"
type input "Jeu 18 Septembre 2025"
type input "Ven 19 Septembre 2025"
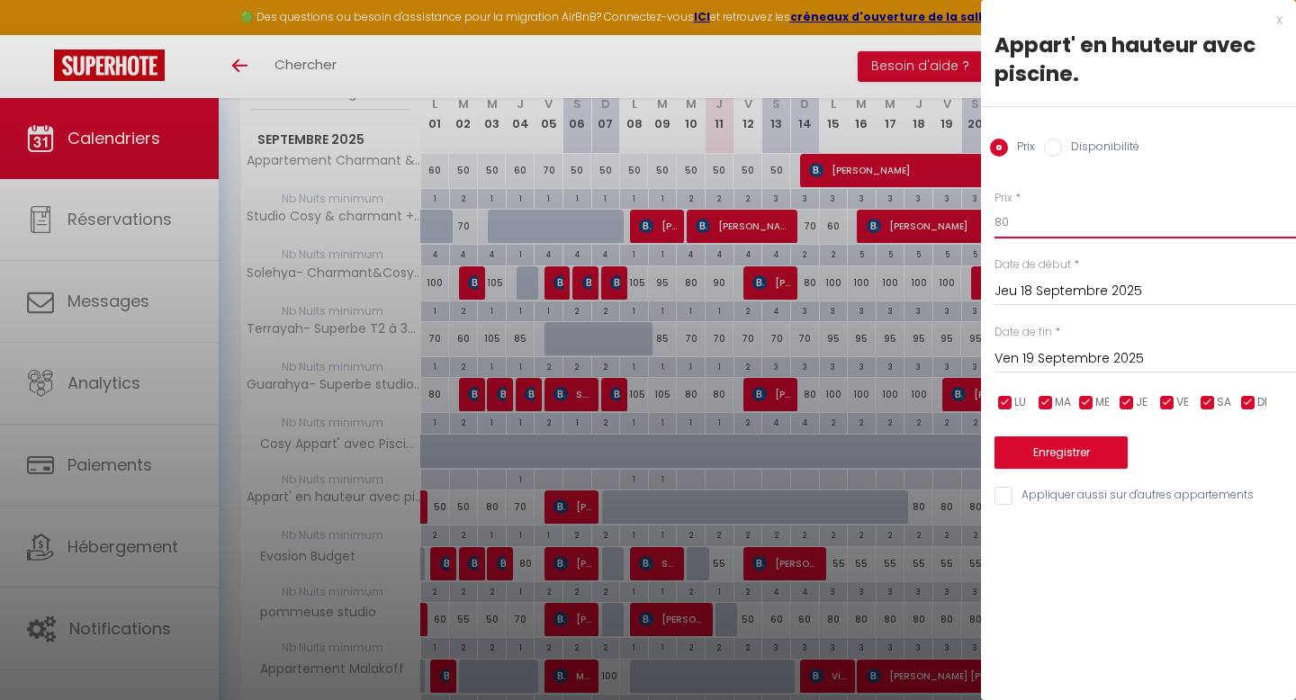
click at [1025, 219] on input "80" at bounding box center [1144, 222] width 301 height 32
click at [1024, 220] on input "80" at bounding box center [1144, 222] width 301 height 32
type input "60"
click at [1013, 346] on div "Ven 19 Septembre 2025 < [DATE] > Dim Lun Mar Mer Jeu Ven Sam 1 2 3 4 5 6 7 8 9 …" at bounding box center [1144, 357] width 301 height 32
click at [1013, 357] on input "Ven 19 Septembre 2025" at bounding box center [1144, 358] width 301 height 23
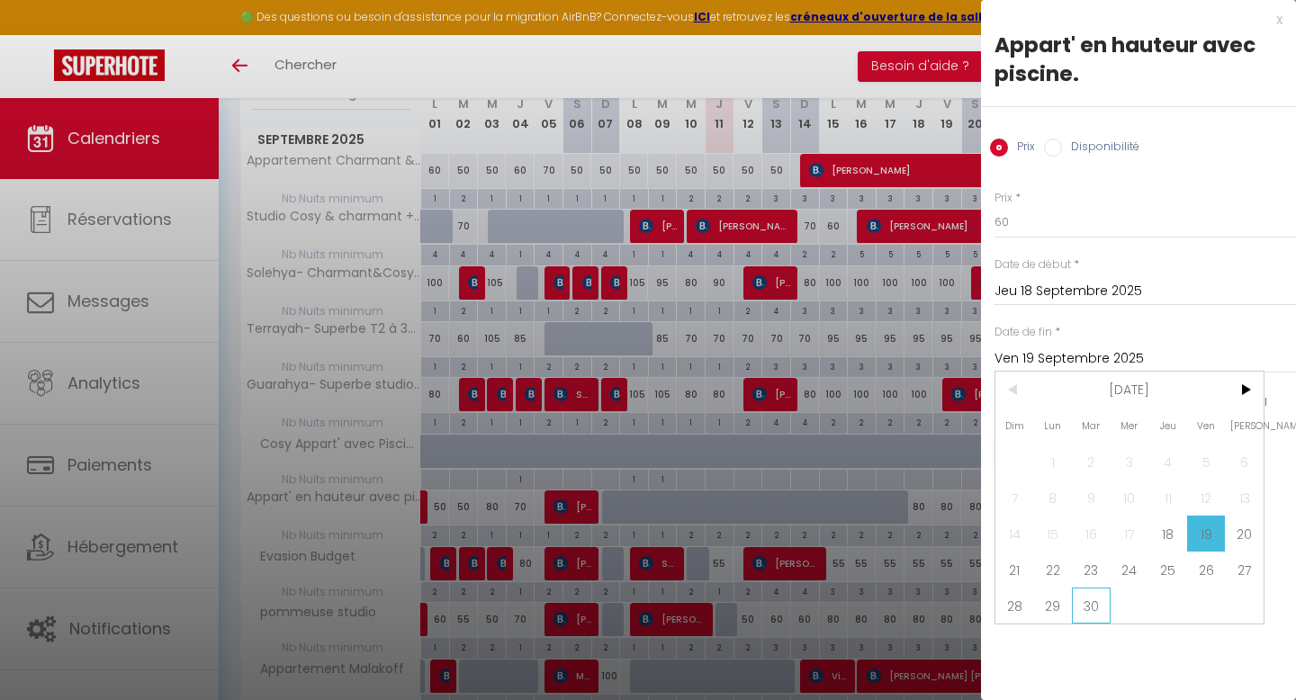
click at [1092, 608] on span "30" at bounding box center [1091, 606] width 39 height 36
type input "[DATE] Septembre 2025"
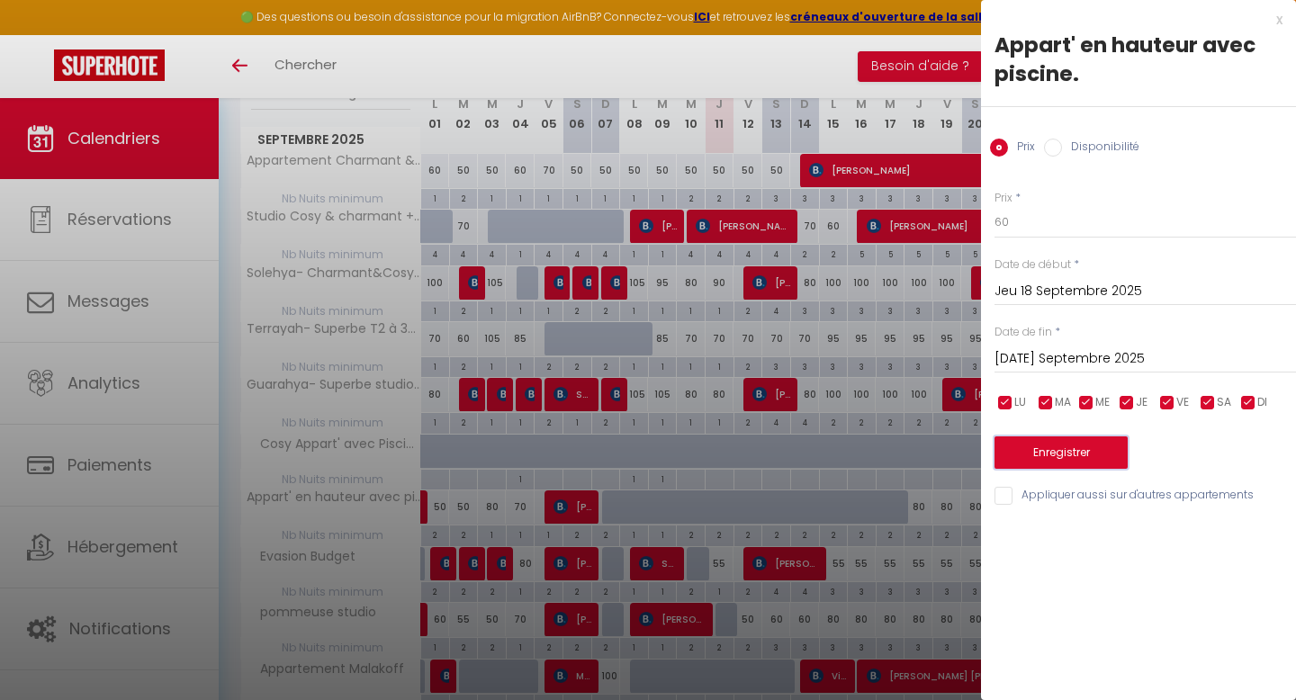
click at [1056, 450] on button "Enregistrer" at bounding box center [1060, 452] width 133 height 32
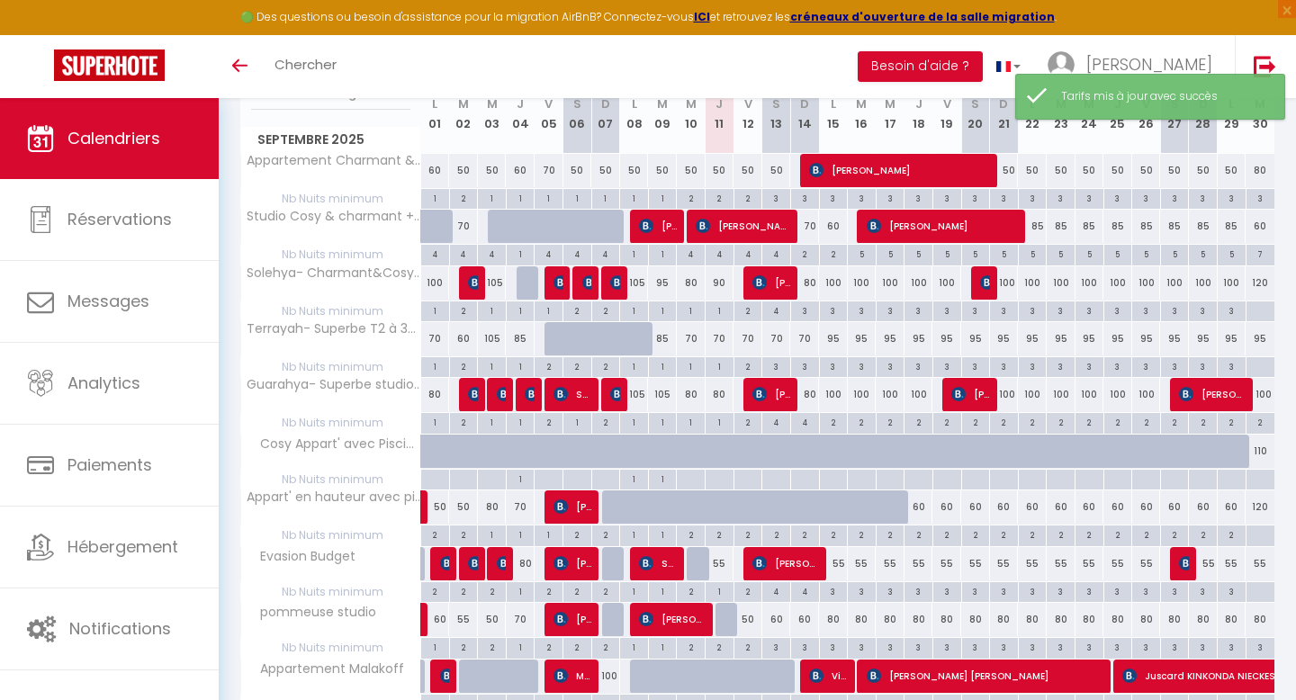
click at [807, 405] on div "80" at bounding box center [804, 394] width 29 height 33
type input "80"
type input "Dim 14 Septembre 2025"
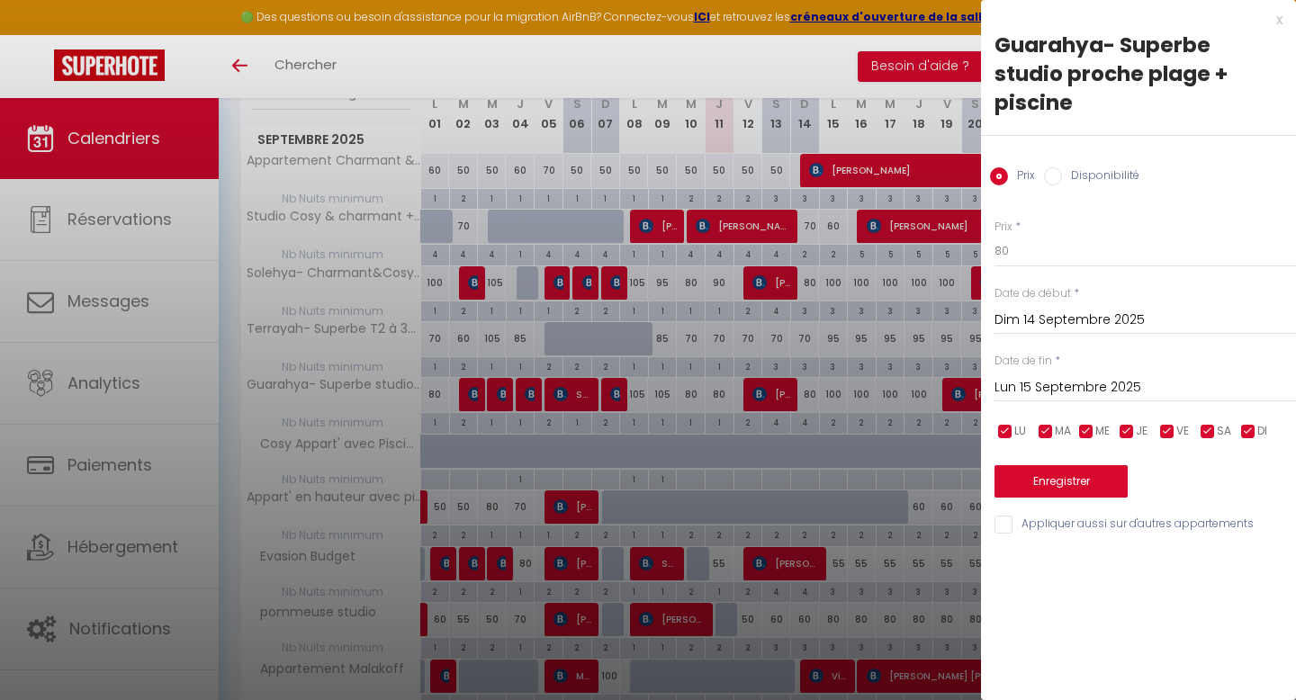
click at [1010, 376] on input "Lun 15 Septembre 2025" at bounding box center [1144, 387] width 301 height 23
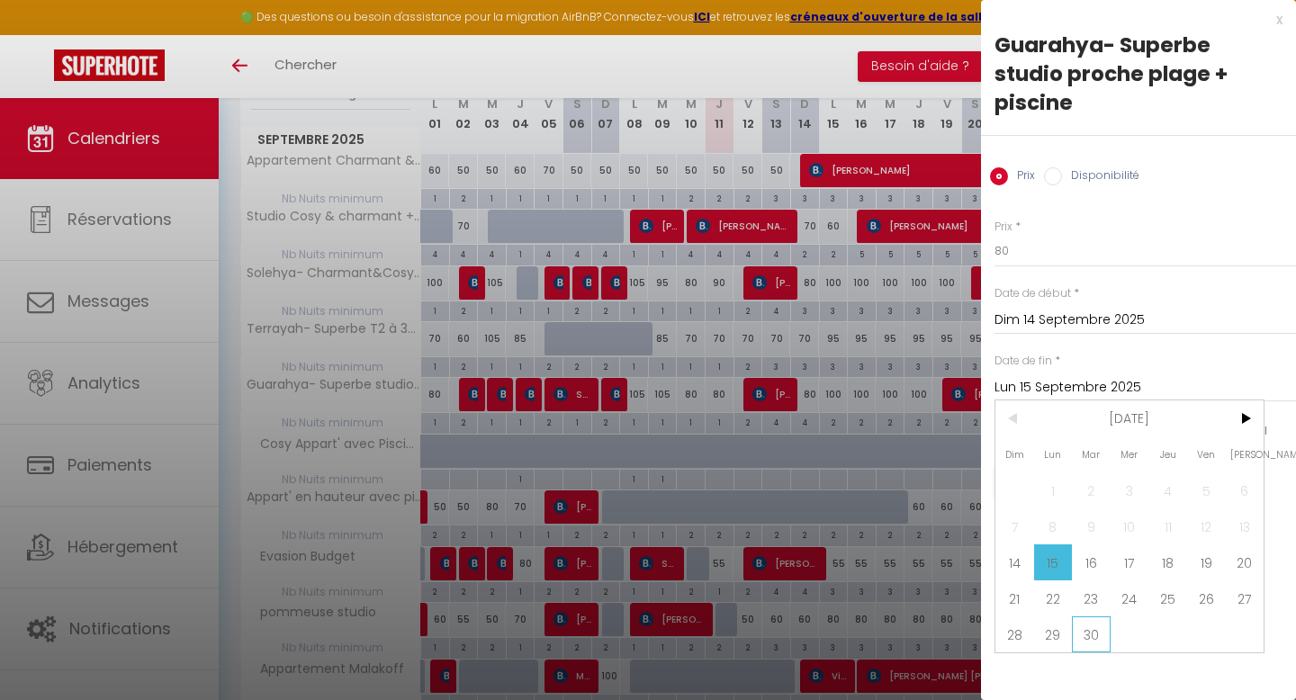
click at [1095, 616] on span "30" at bounding box center [1091, 634] width 39 height 36
type input "[DATE] Septembre 2025"
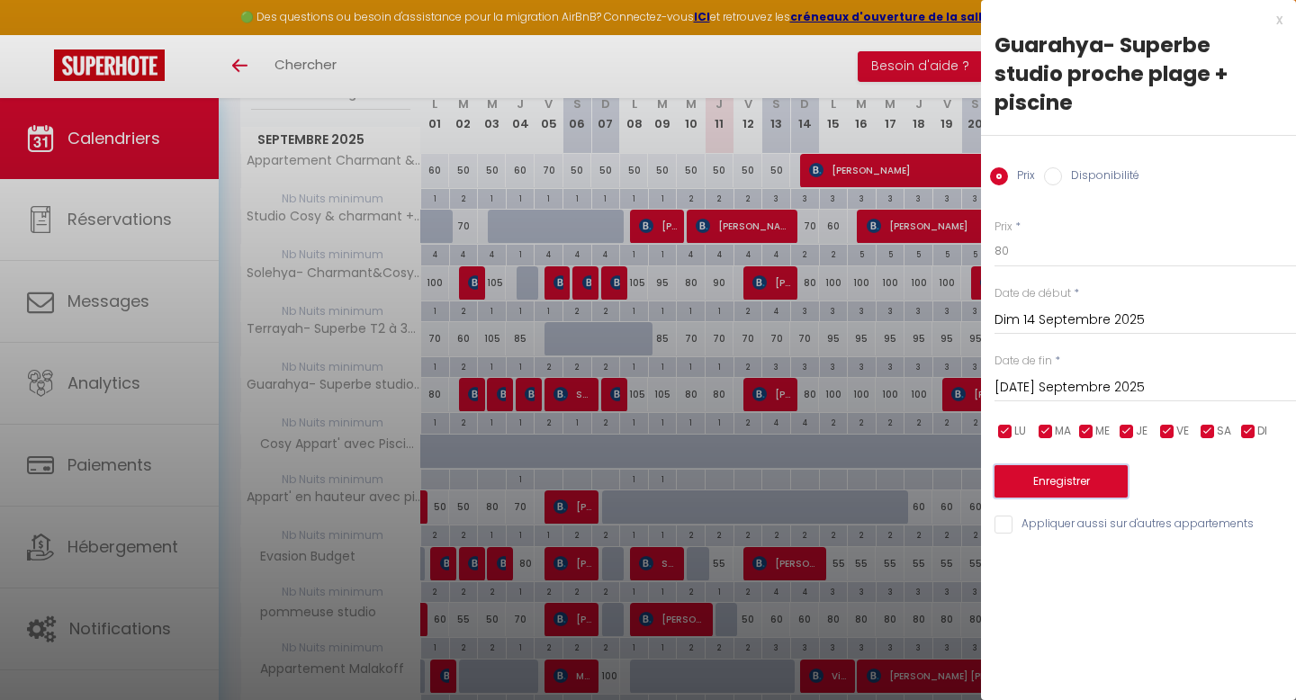
click at [1051, 465] on button "Enregistrer" at bounding box center [1060, 481] width 133 height 32
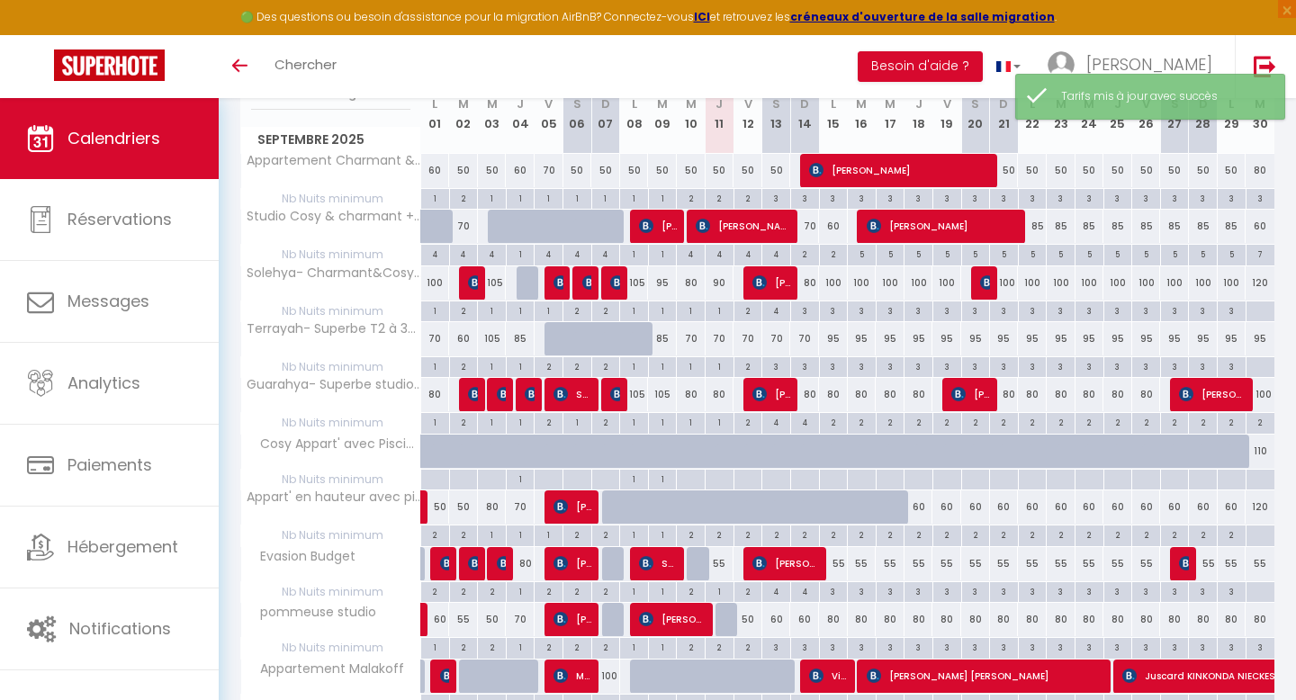
click at [832, 347] on div "95" at bounding box center [833, 338] width 29 height 33
type input "95"
type input "Lun 15 Septembre 2025"
type input "[DATE] Septembre 2025"
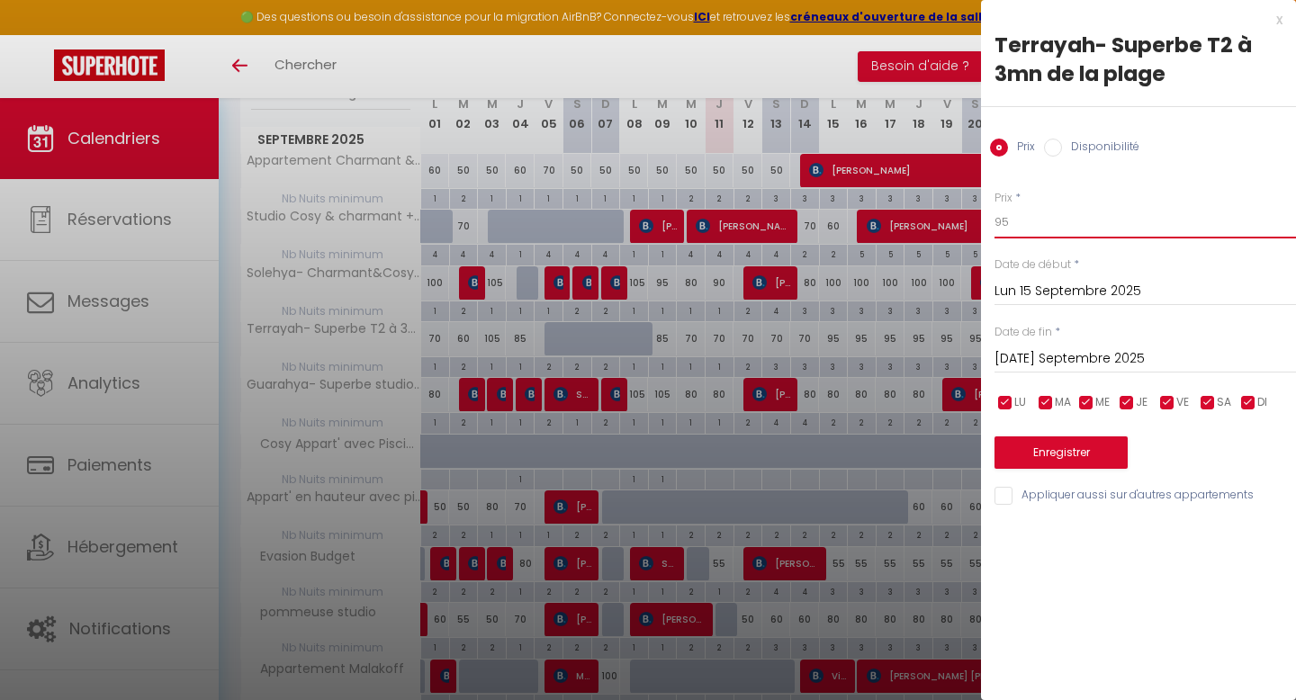
click at [1030, 222] on input "95" at bounding box center [1144, 222] width 301 height 32
click at [1030, 223] on input "95" at bounding box center [1144, 222] width 301 height 32
type input "60"
click at [1004, 351] on input "[DATE] Septembre 2025" at bounding box center [1144, 358] width 301 height 23
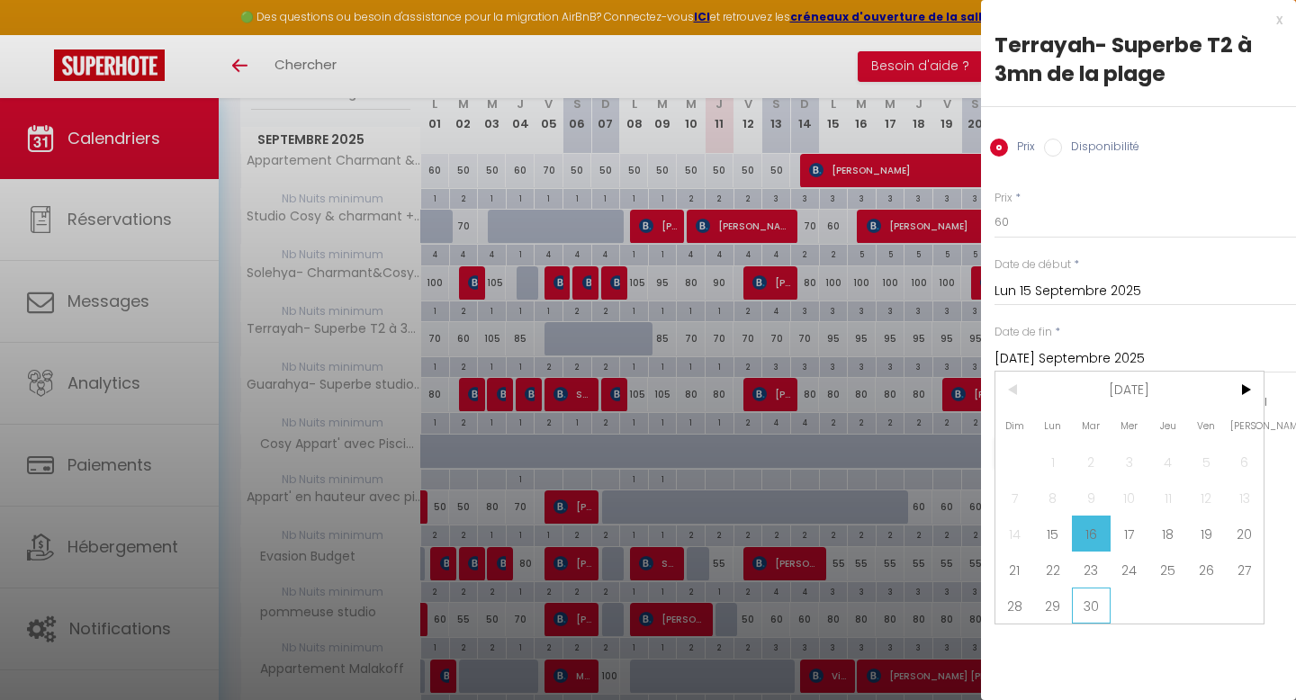
click at [1095, 595] on span "30" at bounding box center [1091, 606] width 39 height 36
type input "[DATE] Septembre 2025"
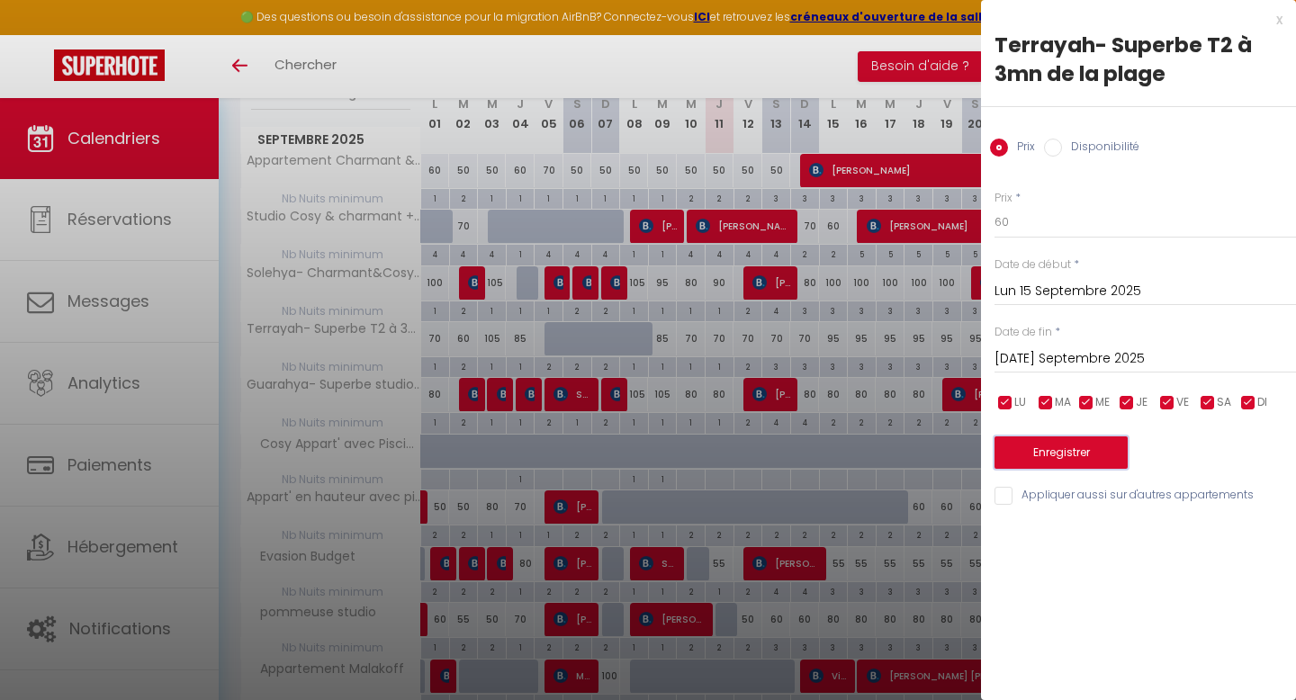
click at [1048, 461] on button "Enregistrer" at bounding box center [1060, 452] width 133 height 32
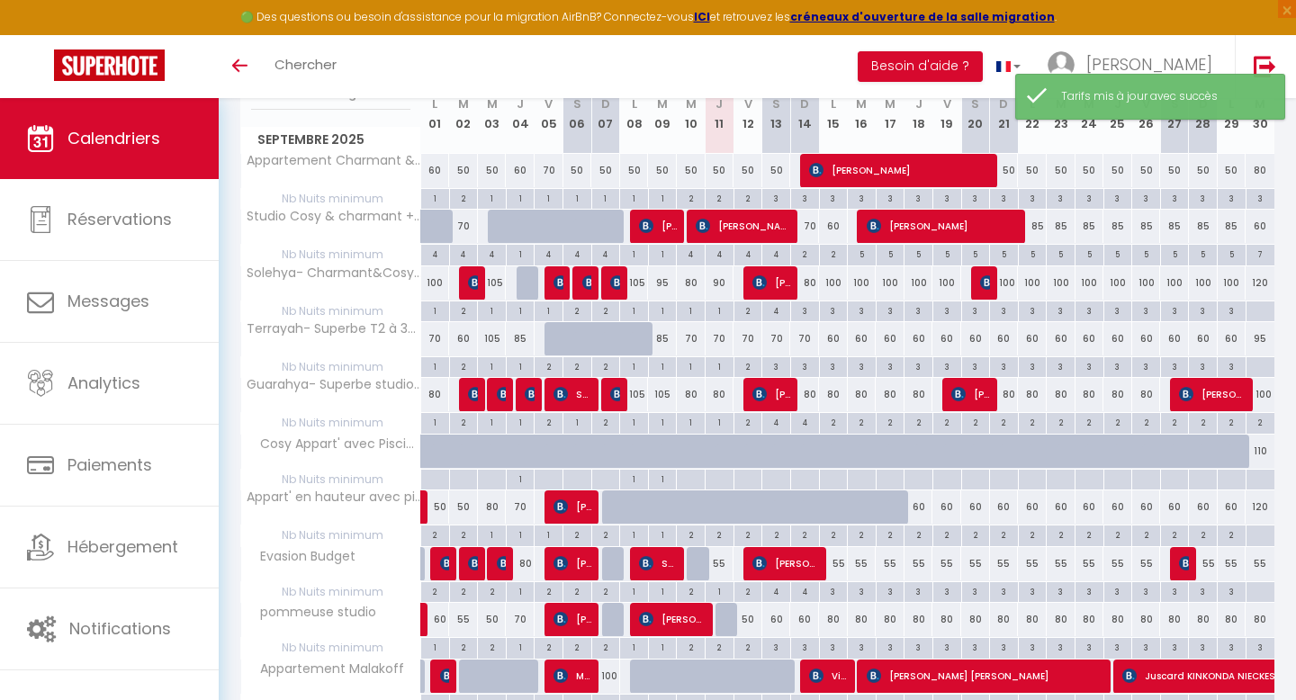
click at [832, 291] on div "100" at bounding box center [833, 282] width 29 height 33
type input "100"
type input "Lun 15 Septembre 2025"
type input "[DATE] Septembre 2025"
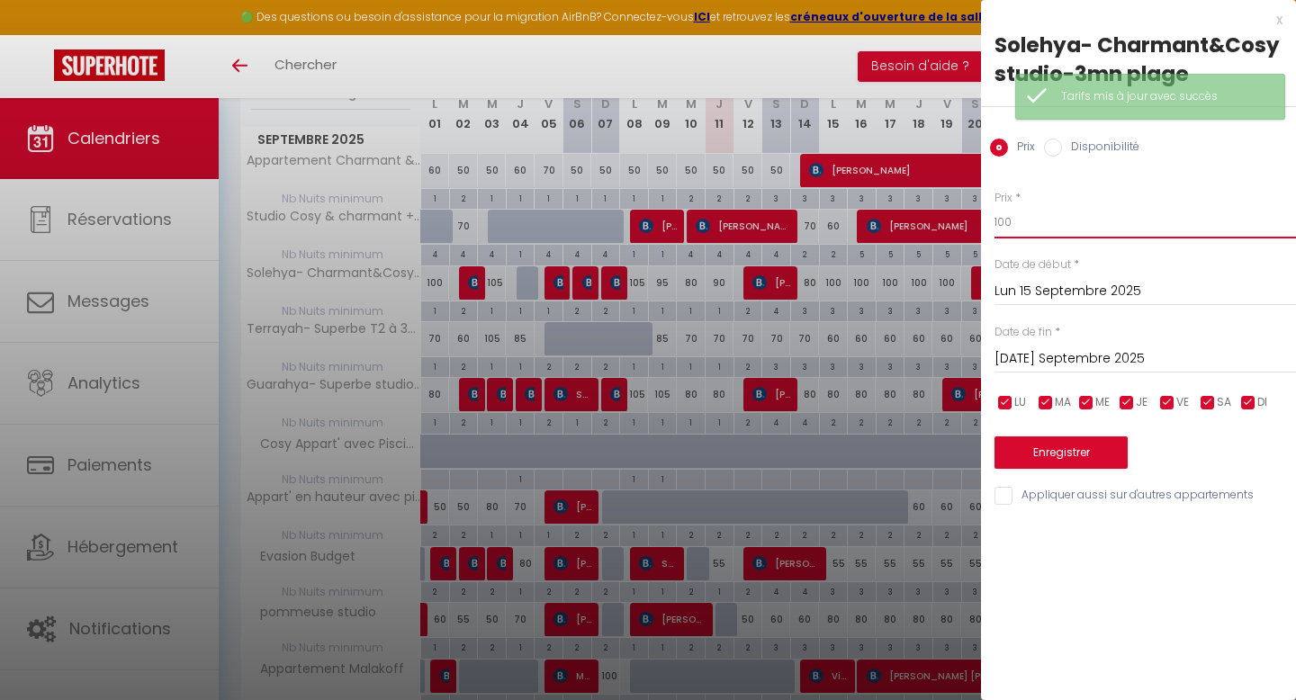
click at [1015, 224] on input "100" at bounding box center [1144, 222] width 301 height 32
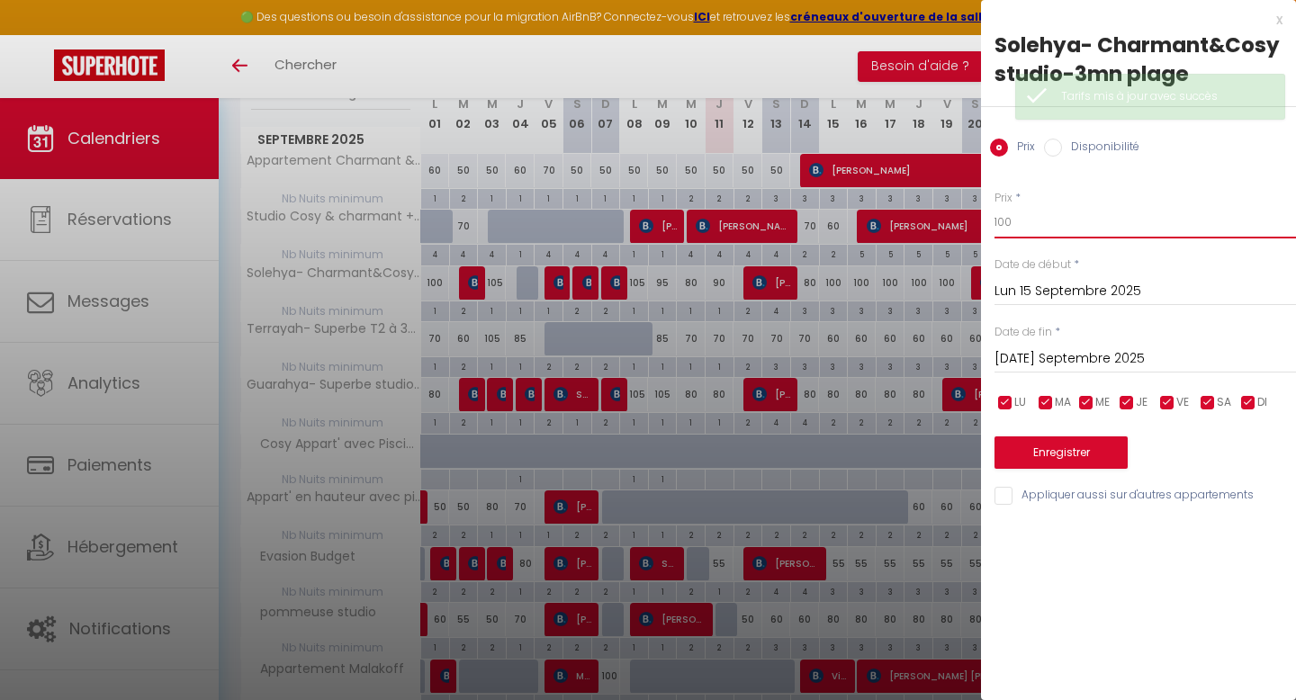
click at [1015, 224] on input "100" at bounding box center [1144, 222] width 301 height 32
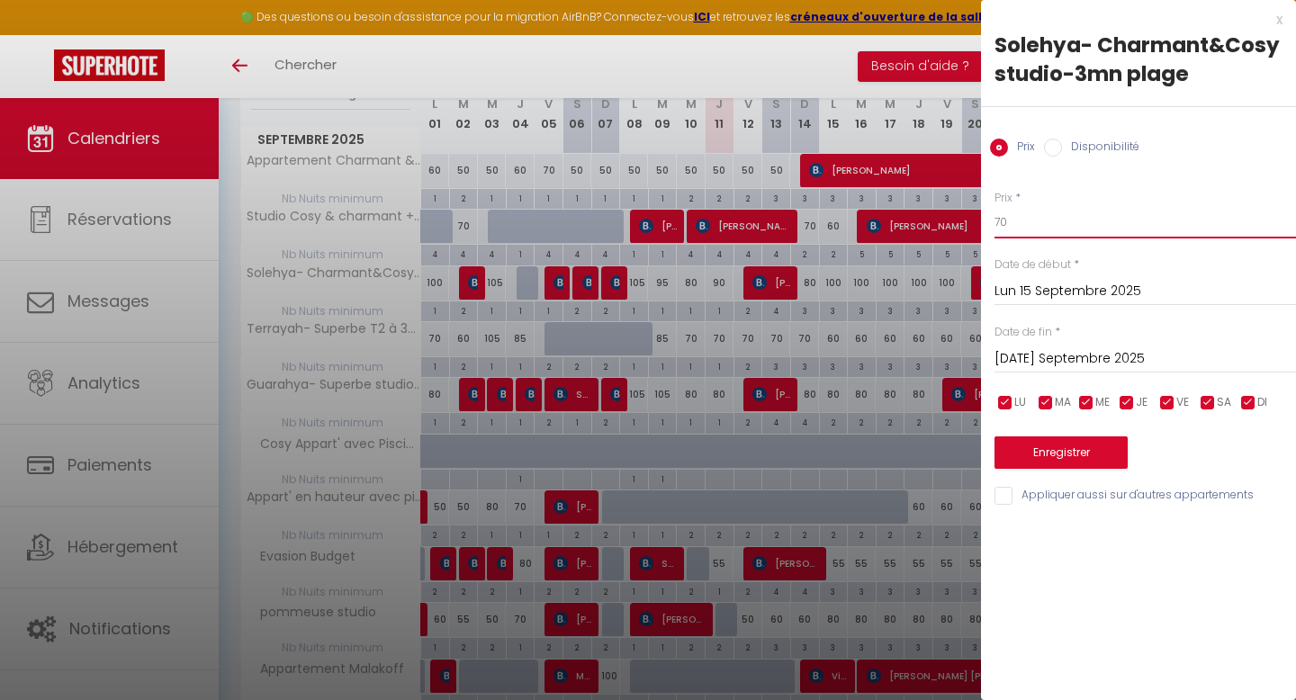
type input "70"
click at [1013, 345] on div "[DATE] Septembre 2025 < [DATE] > Dim Lun Mar Mer Jeu Ven Sam 1 2 3 4 5 6 7 8 9 …" at bounding box center [1144, 357] width 301 height 32
click at [1013, 351] on input "[DATE] Septembre 2025" at bounding box center [1144, 358] width 301 height 23
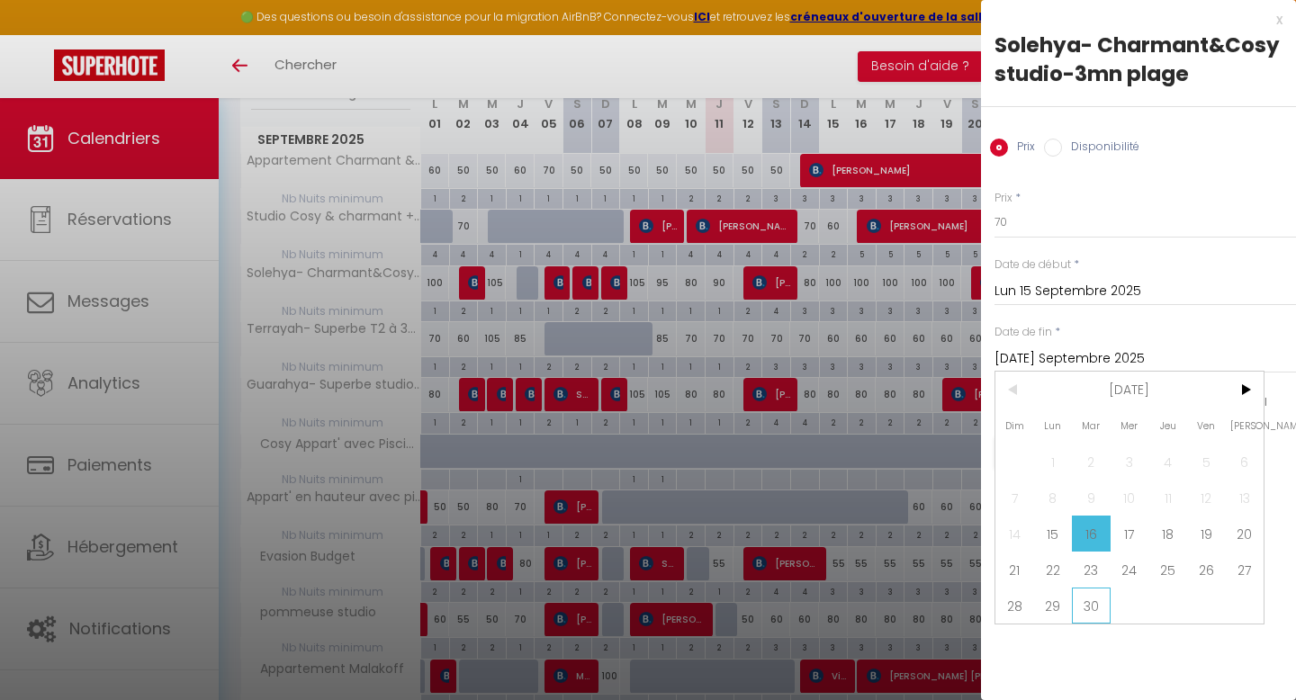
click at [1096, 599] on span "30" at bounding box center [1091, 606] width 39 height 36
type input "[DATE] Septembre 2025"
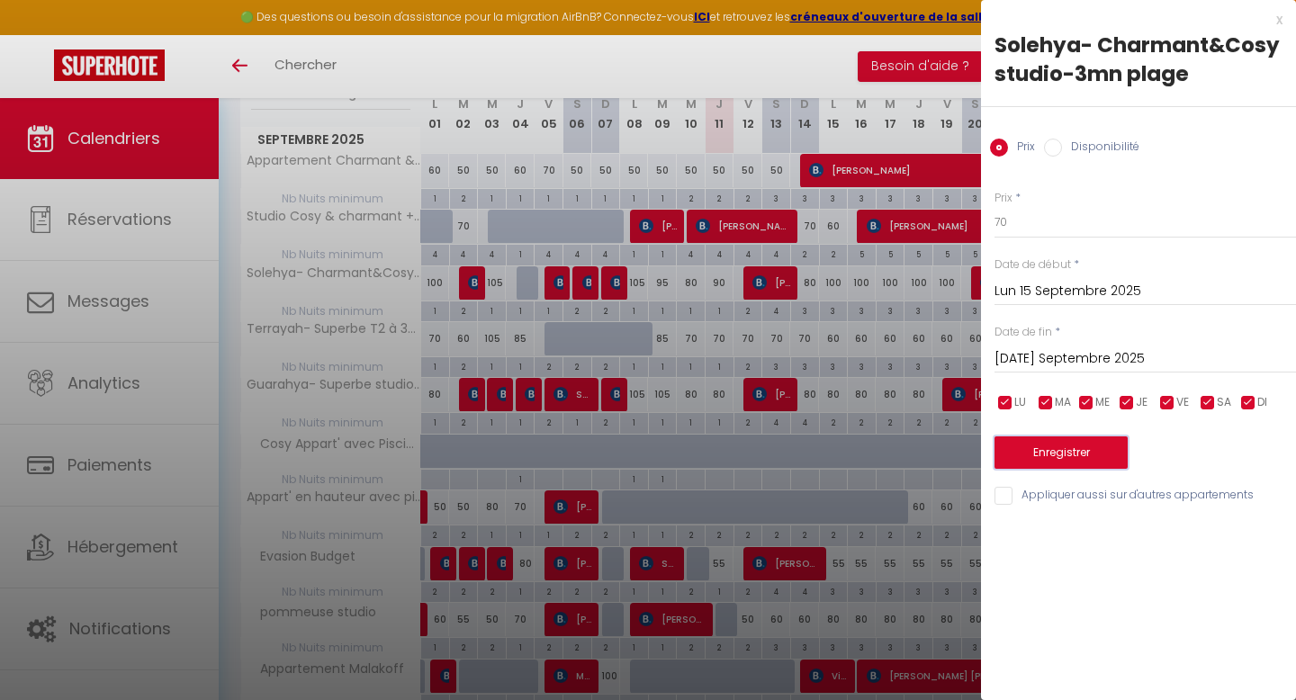
click at [1066, 455] on button "Enregistrer" at bounding box center [1060, 452] width 133 height 32
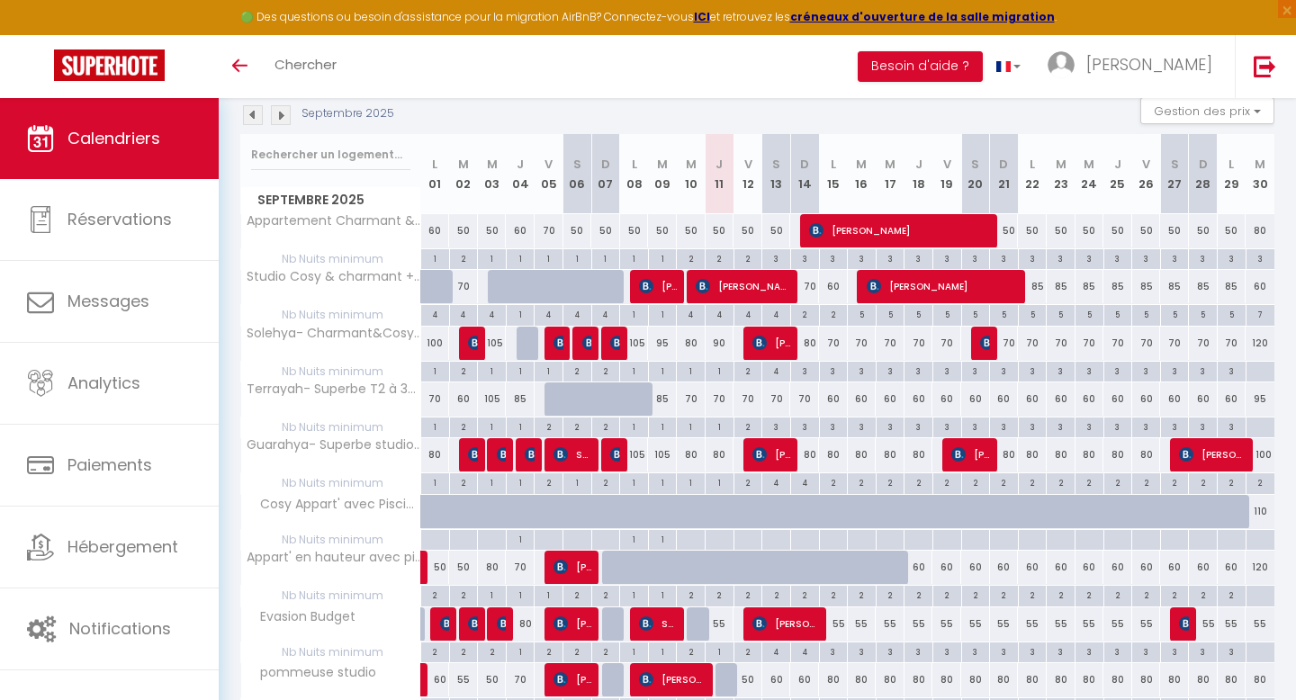
scroll to position [265, 0]
